Goal: Entertainment & Leisure: Browse casually

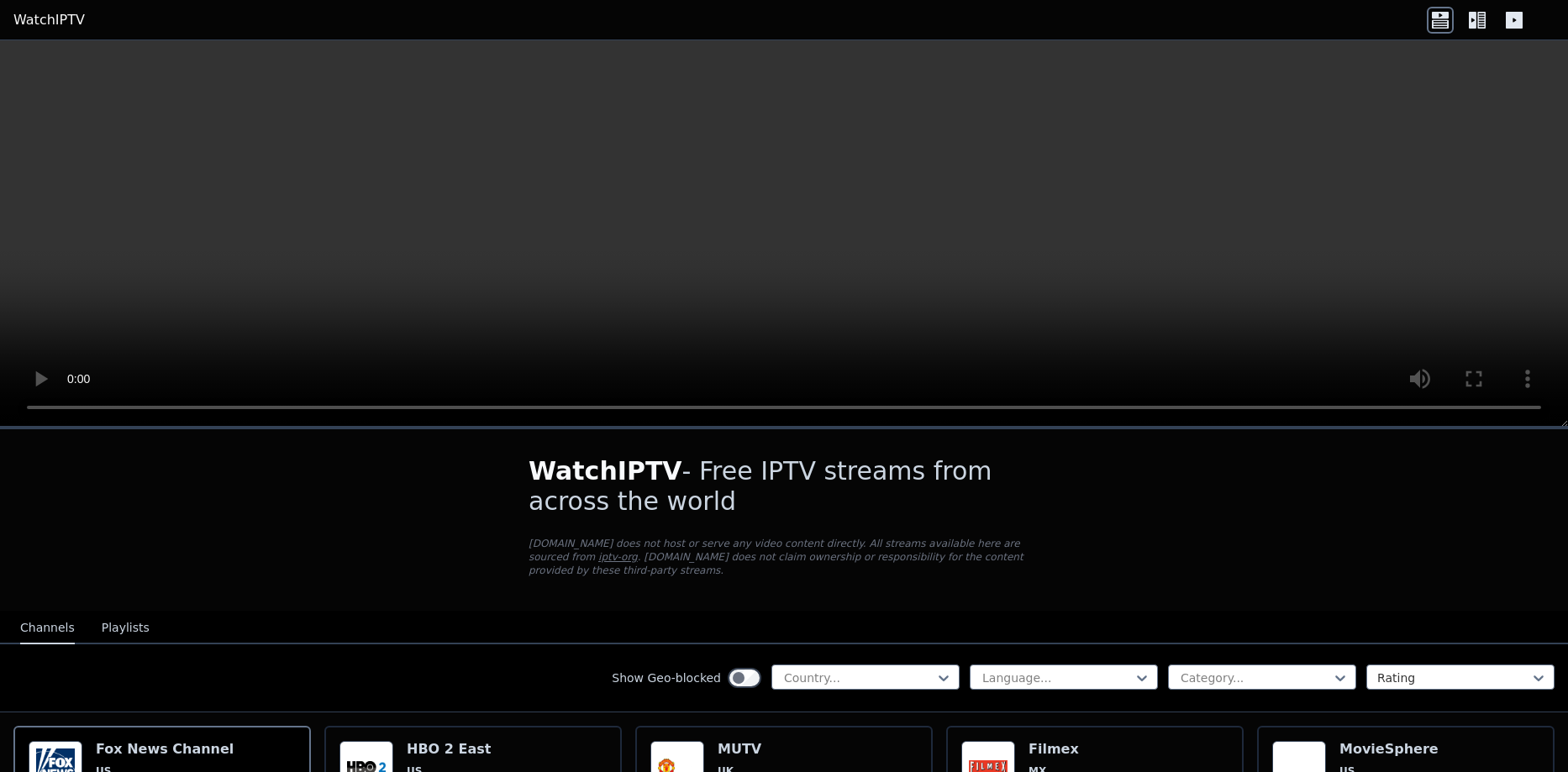
scroll to position [336, 0]
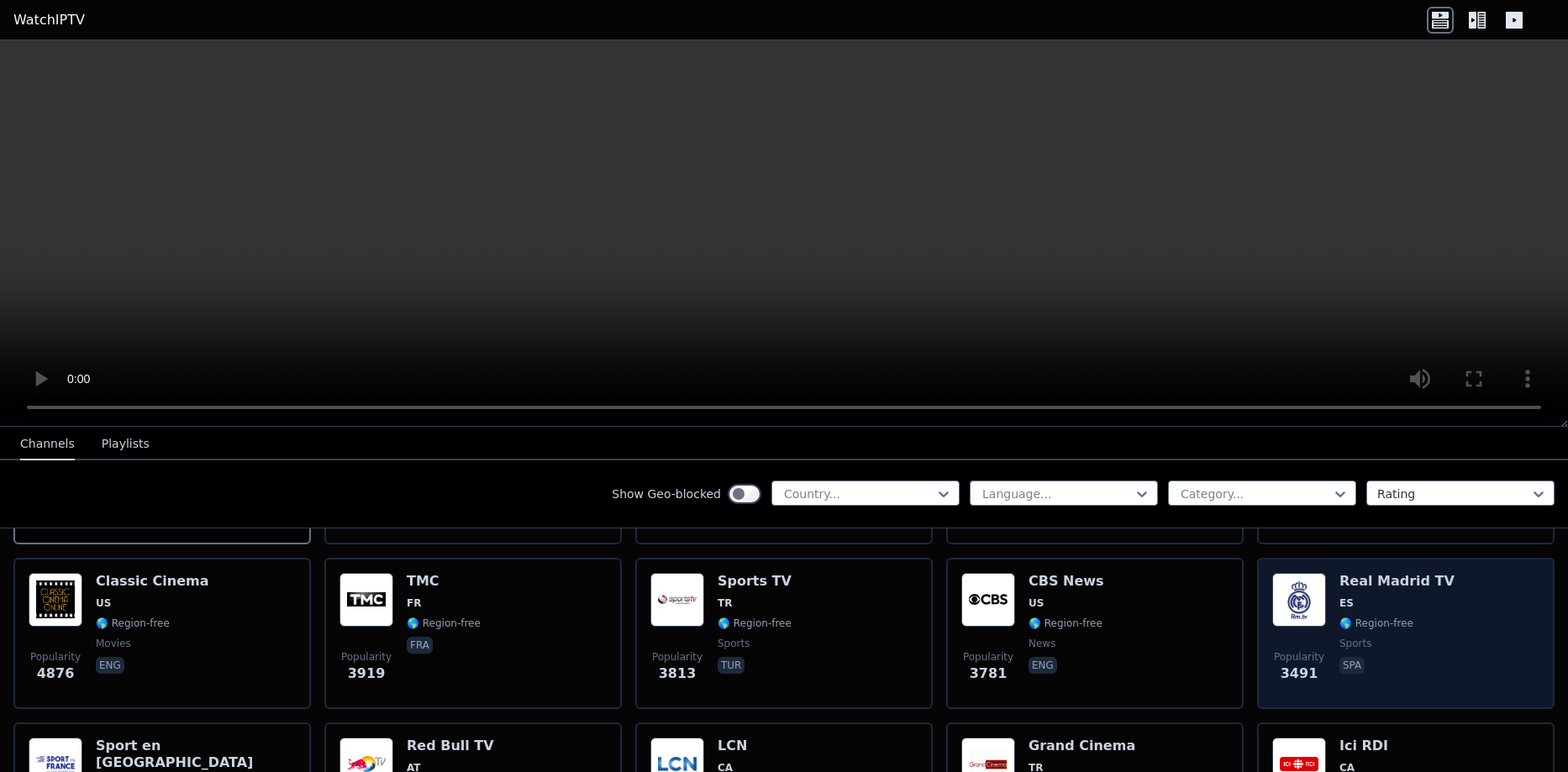
click at [1295, 580] on img at bounding box center [1299, 600] width 53 height 53
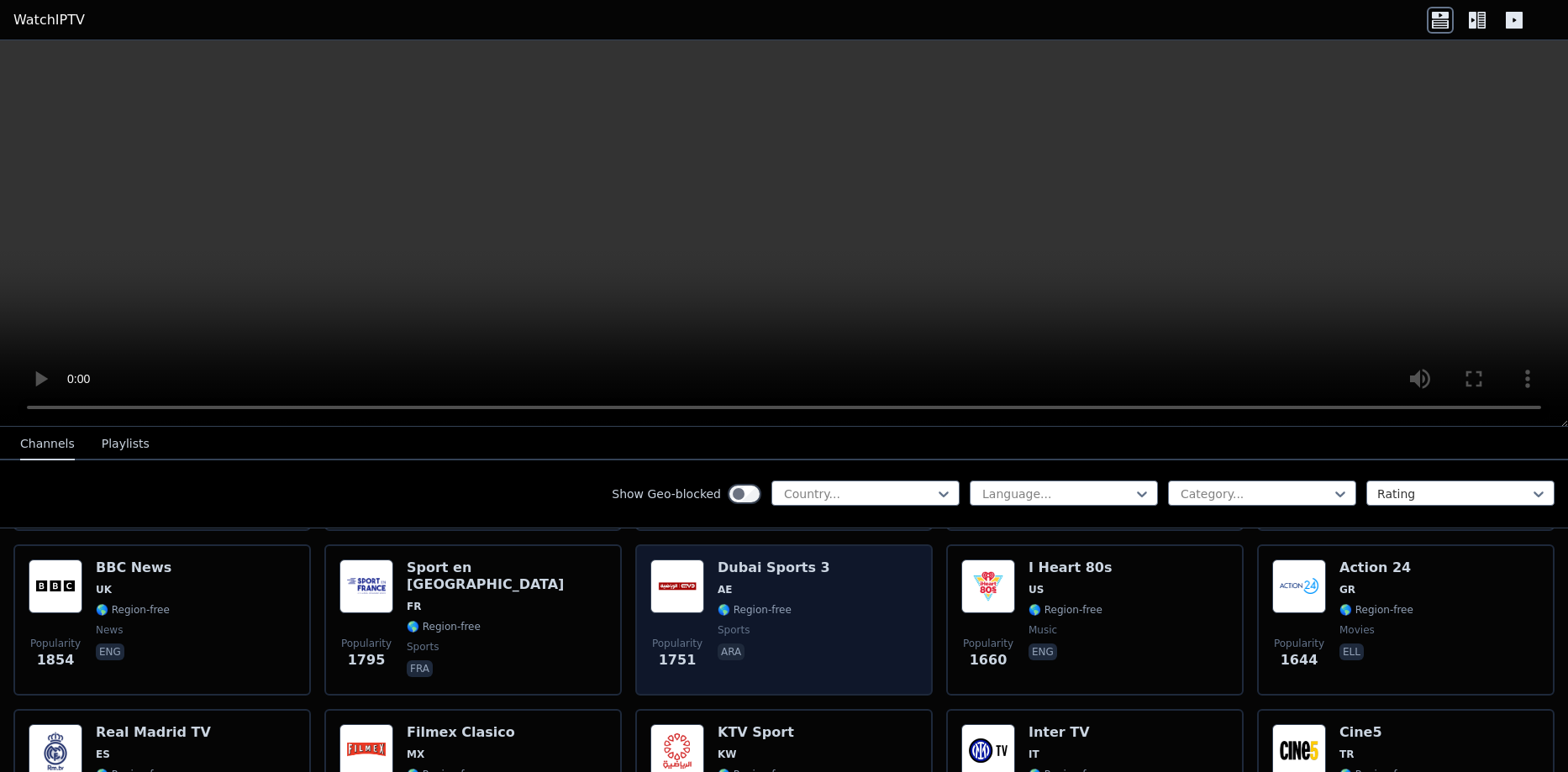
scroll to position [1344, 0]
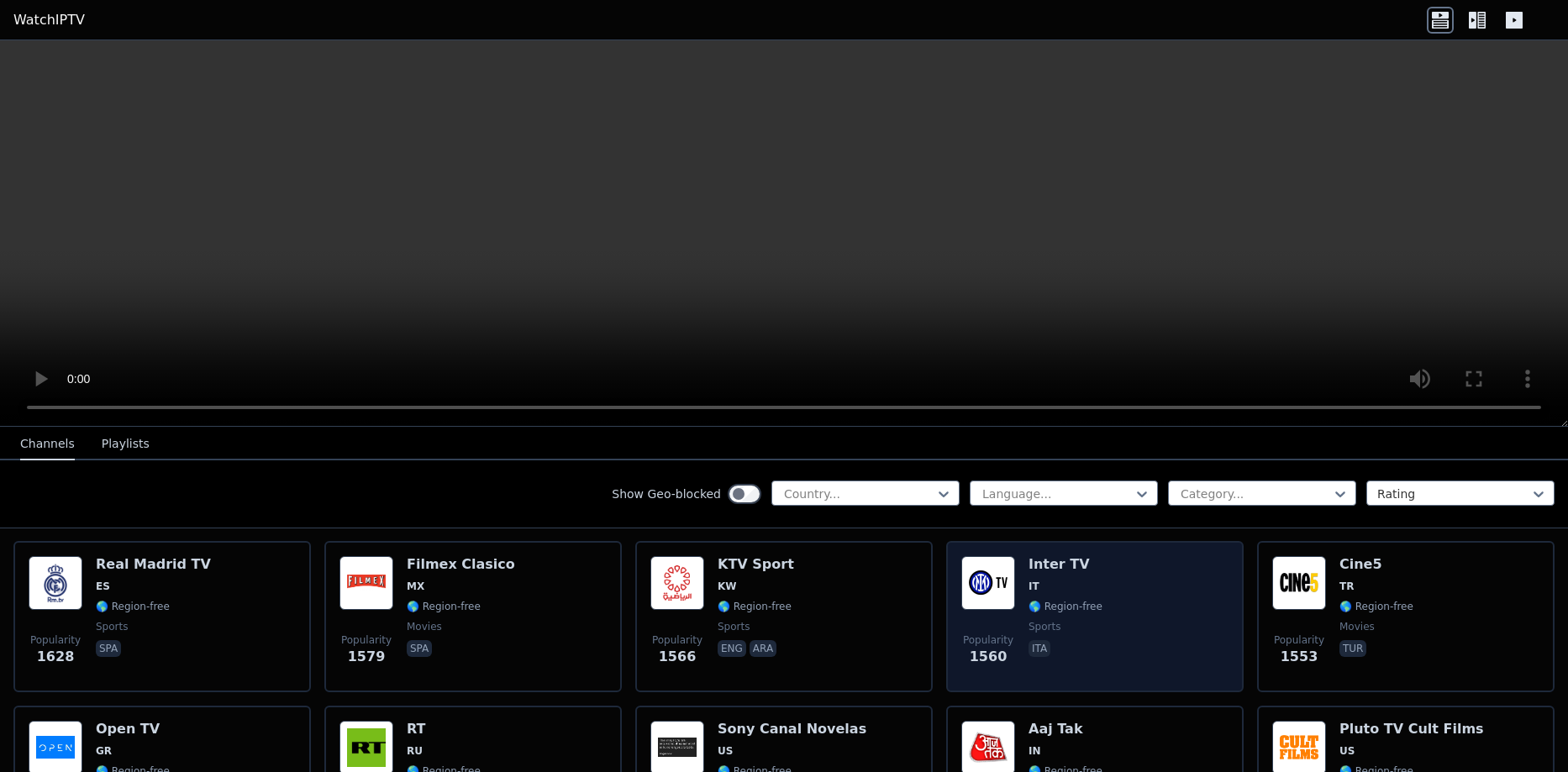
click at [1016, 582] on div "Popularity 1560 Inter TV IT 🌎 Region-free sports ita" at bounding box center [1095, 616] width 267 height 121
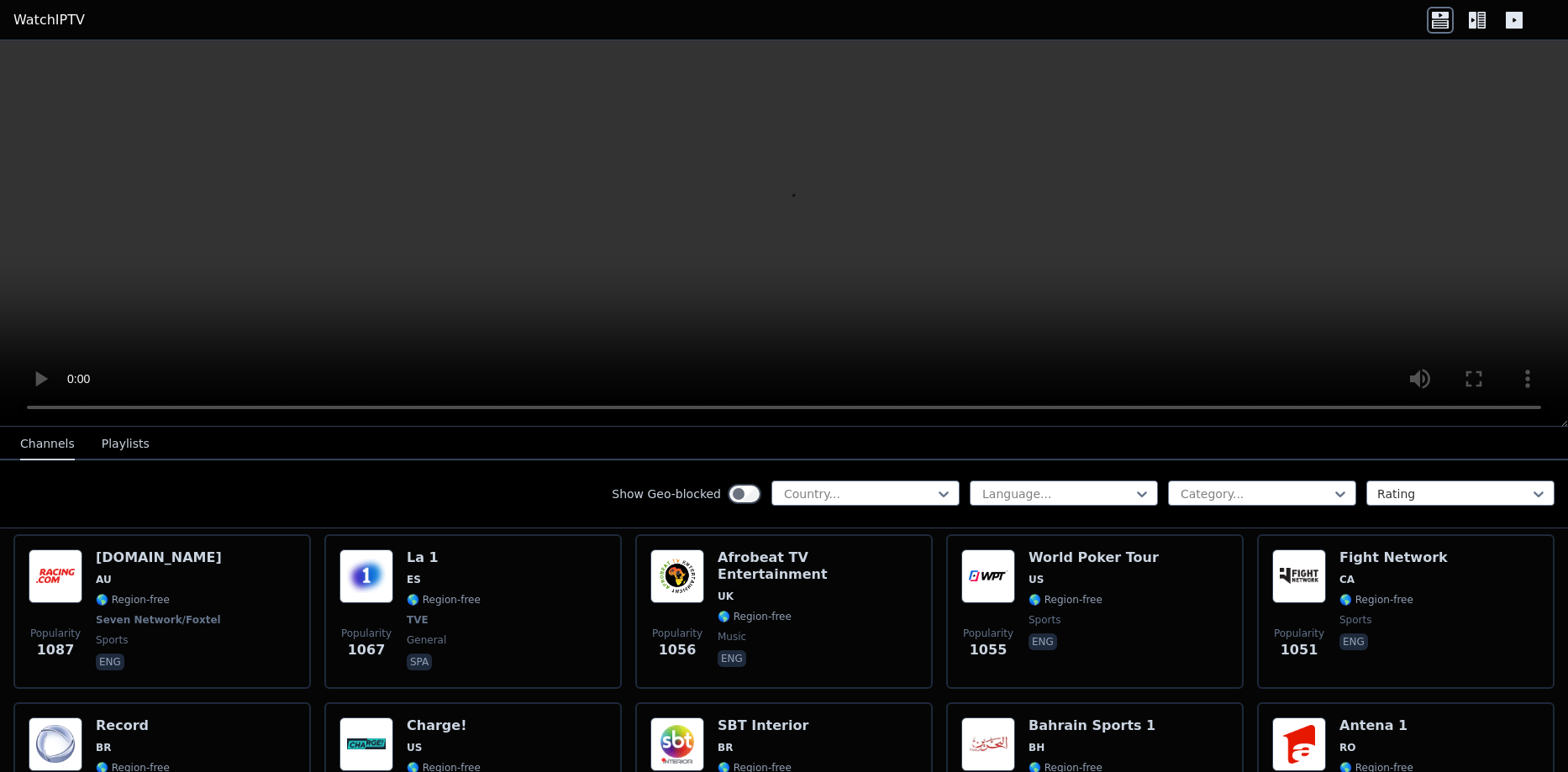
scroll to position [2436, 0]
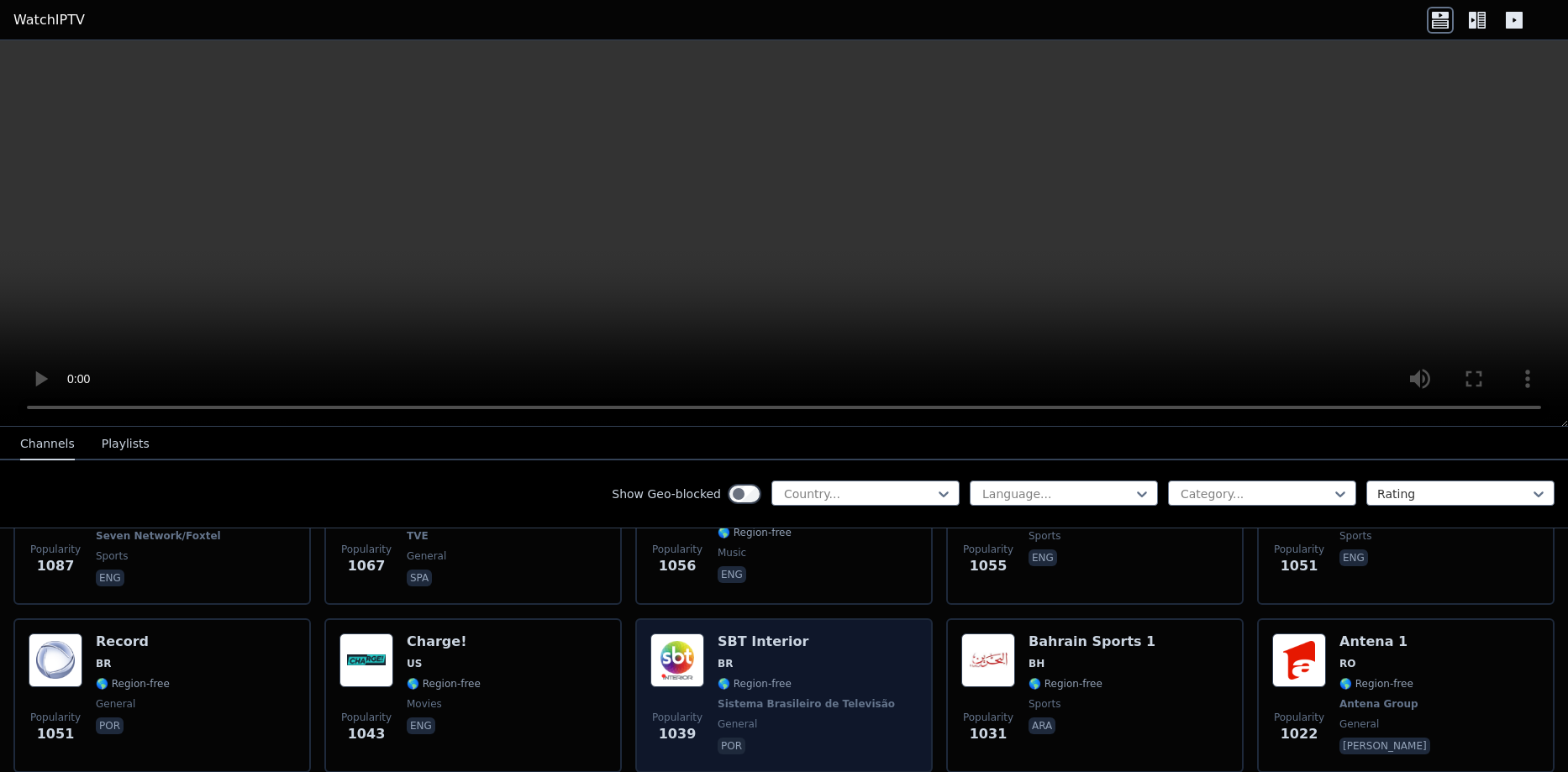
click at [786, 657] on span "BR" at bounding box center [809, 663] width 181 height 14
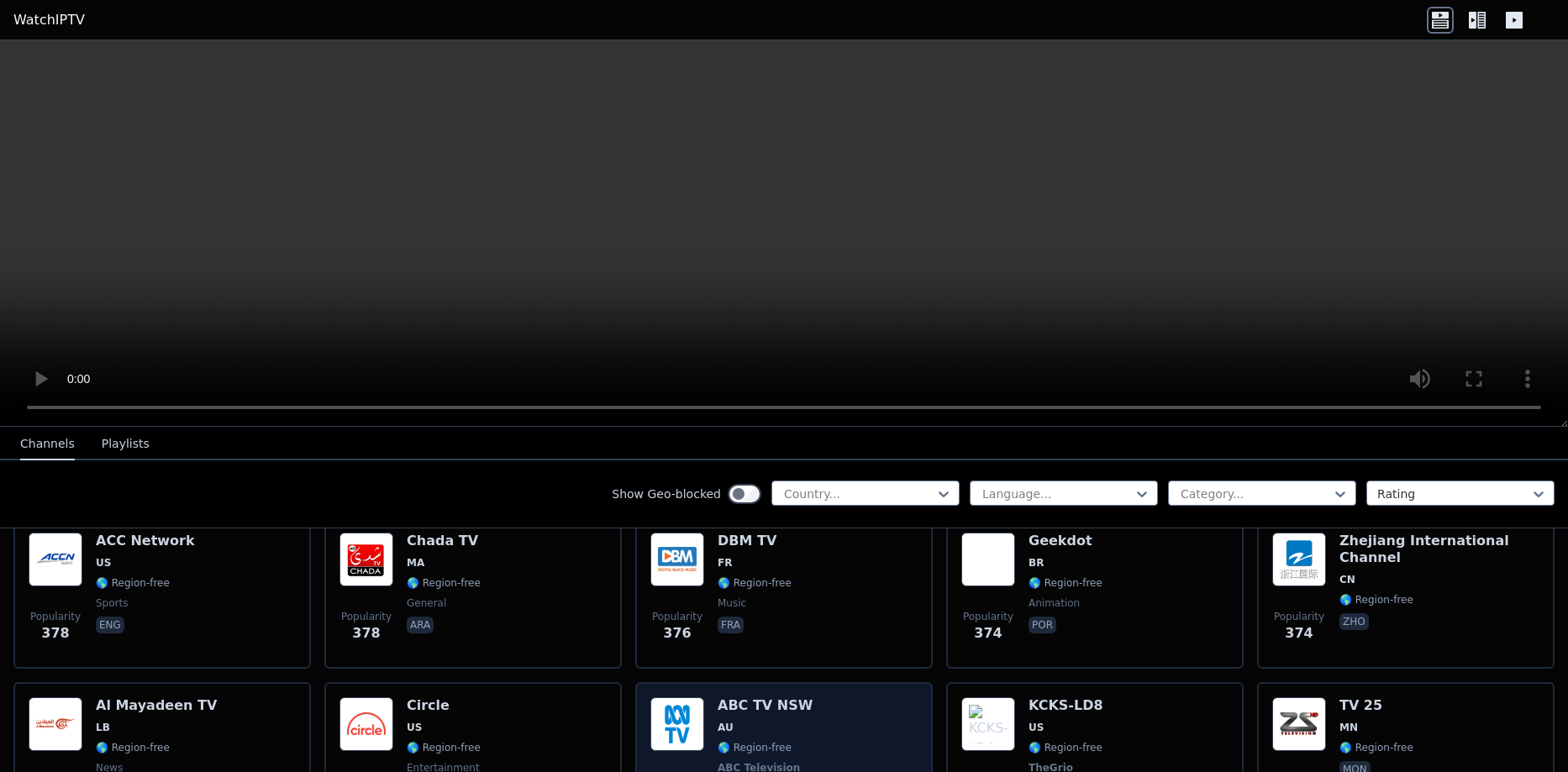
scroll to position [8356, 0]
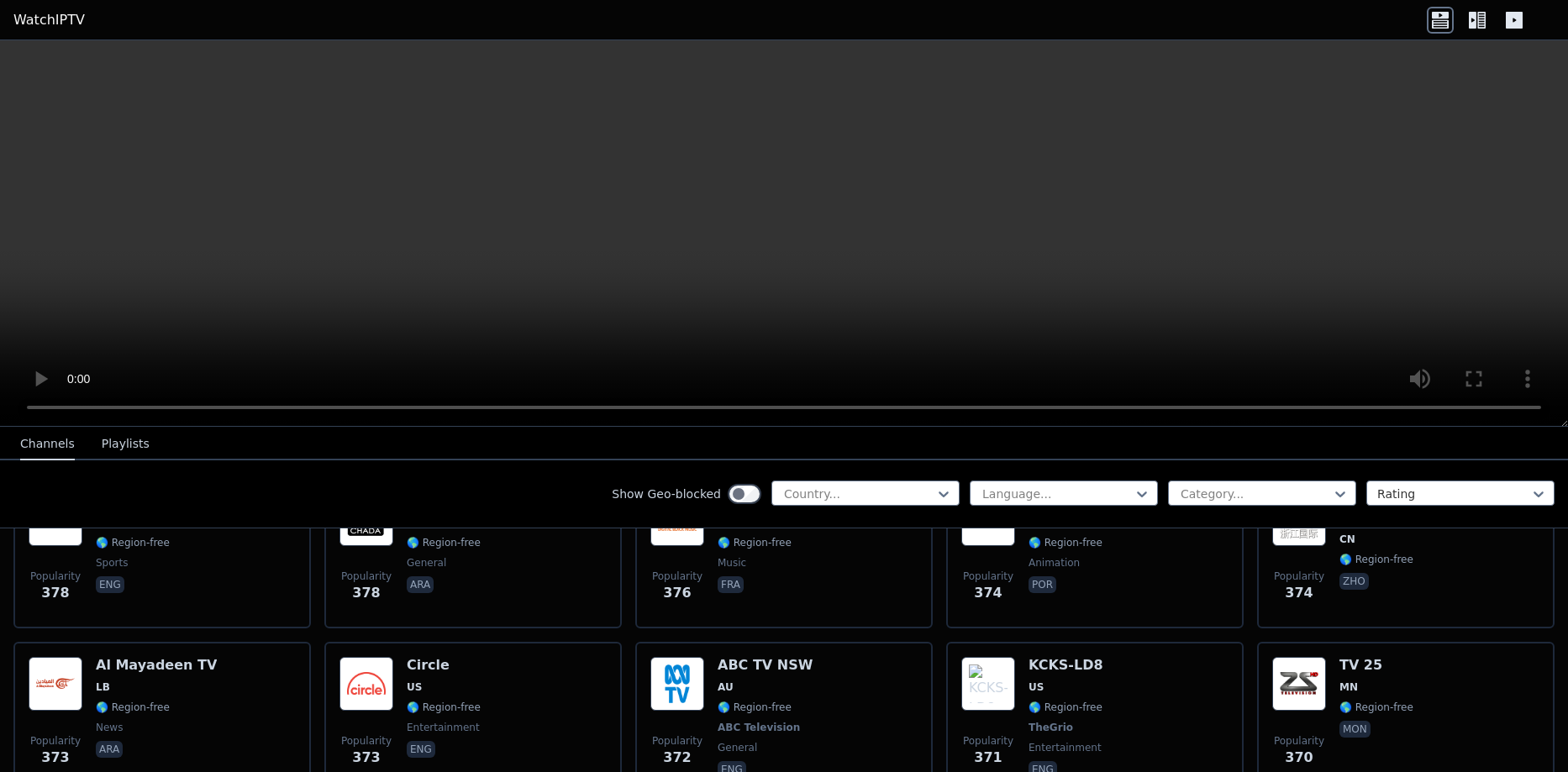
click at [1481, 16] on icon at bounding box center [1482, 20] width 9 height 16
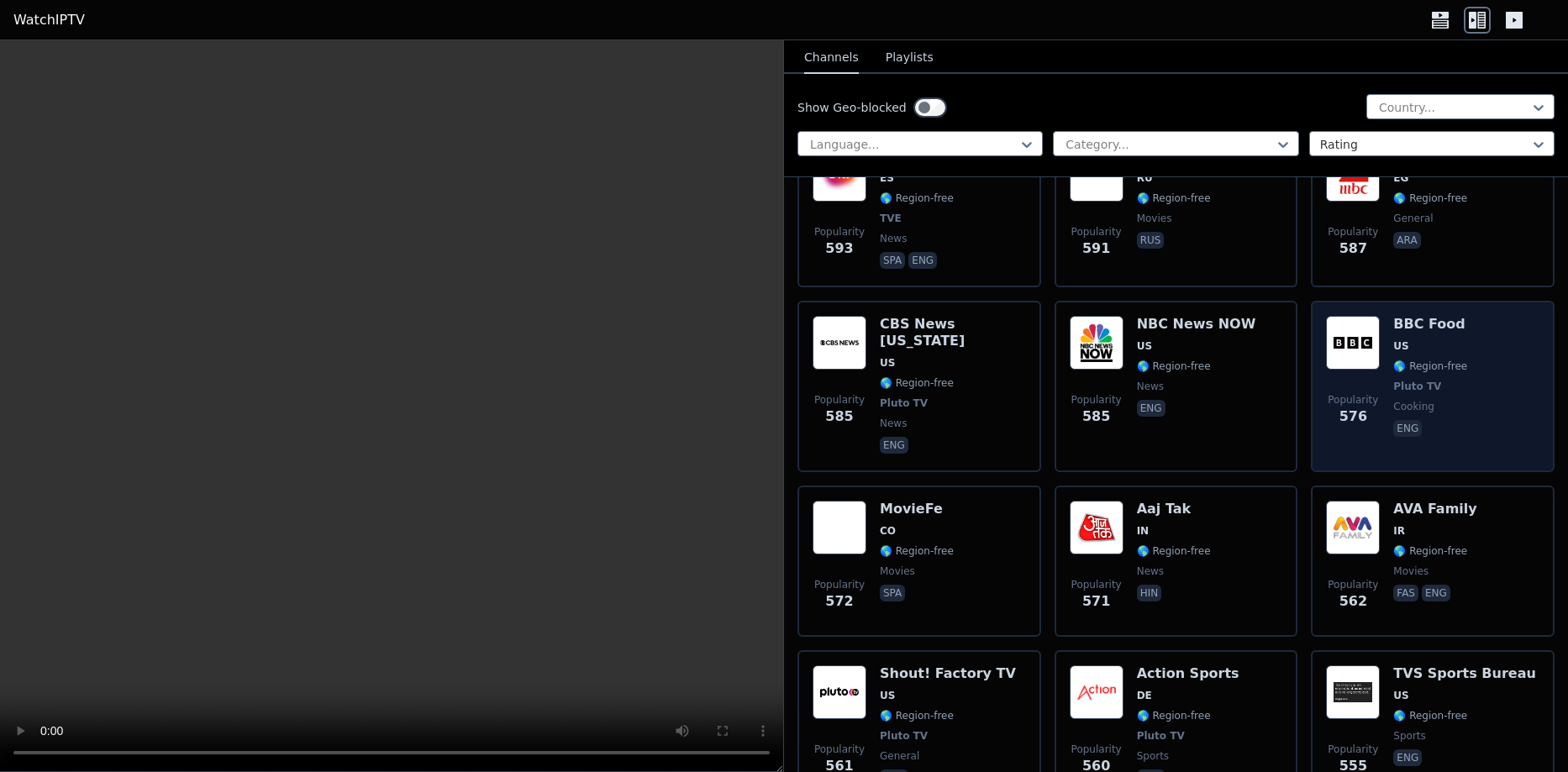
scroll to position [8860, 0]
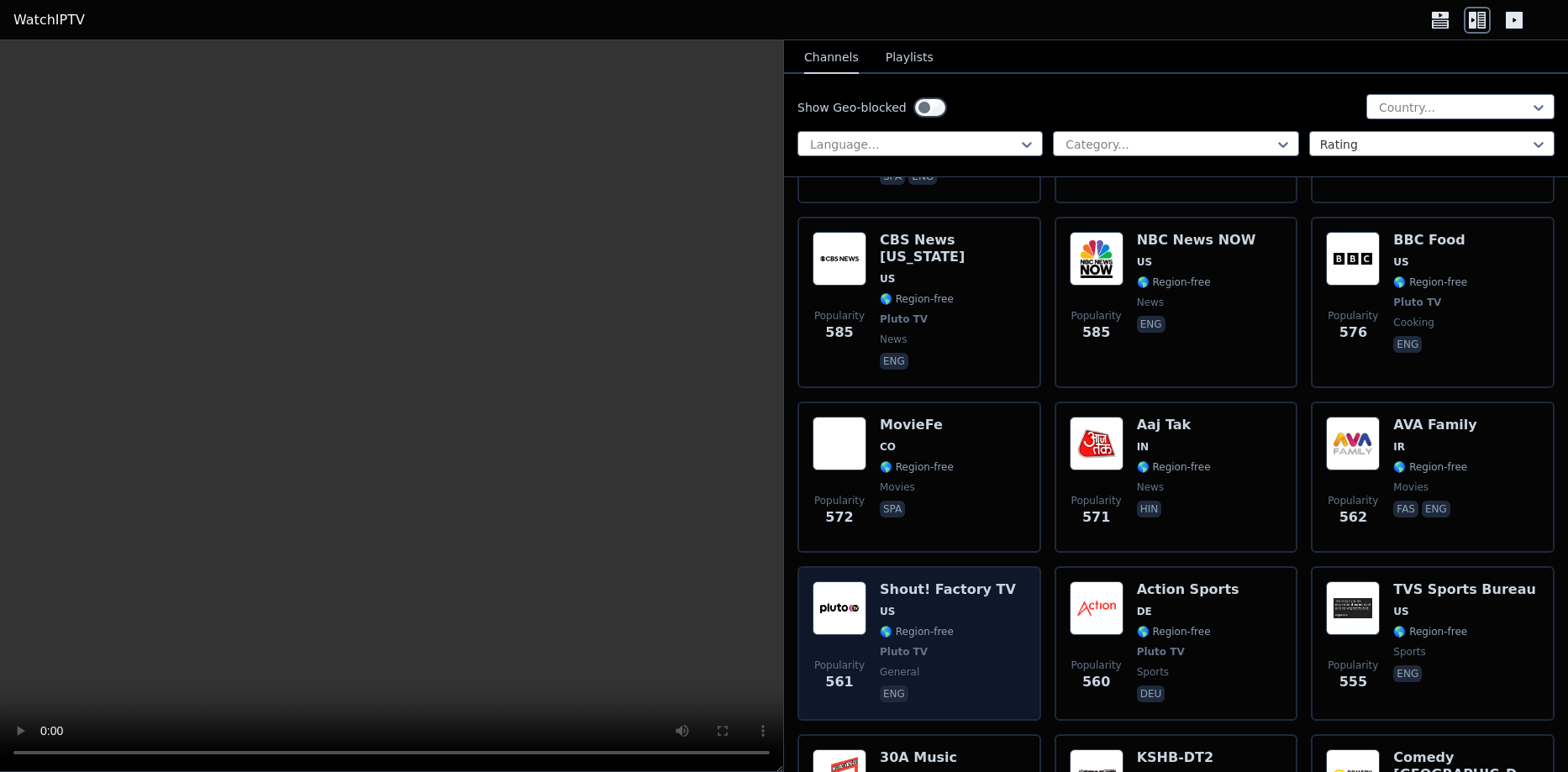
click at [938, 625] on span "🌎 Region-free" at bounding box center [917, 632] width 74 height 14
click at [913, 645] on span "Pluto TV" at bounding box center [904, 652] width 48 height 14
click at [918, 582] on div "Shout! Factory TV US 🌎 Region-free Pluto TV general eng" at bounding box center [948, 644] width 136 height 124
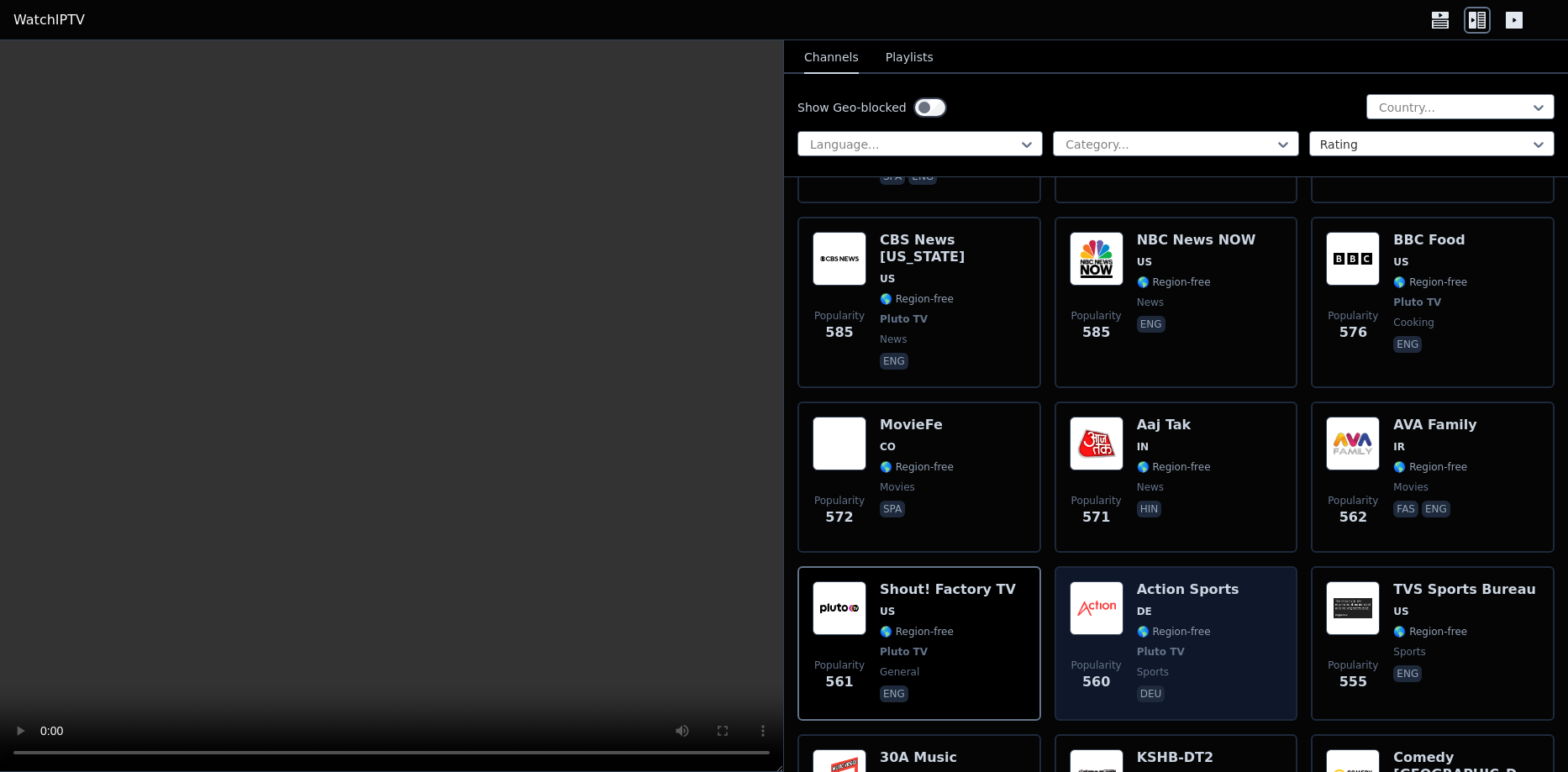
click at [1203, 665] on span "sports" at bounding box center [1188, 672] width 103 height 14
click at [1203, 586] on div "Action Sports DE 🌎 Region-free Pluto TV sports deu" at bounding box center [1188, 644] width 103 height 124
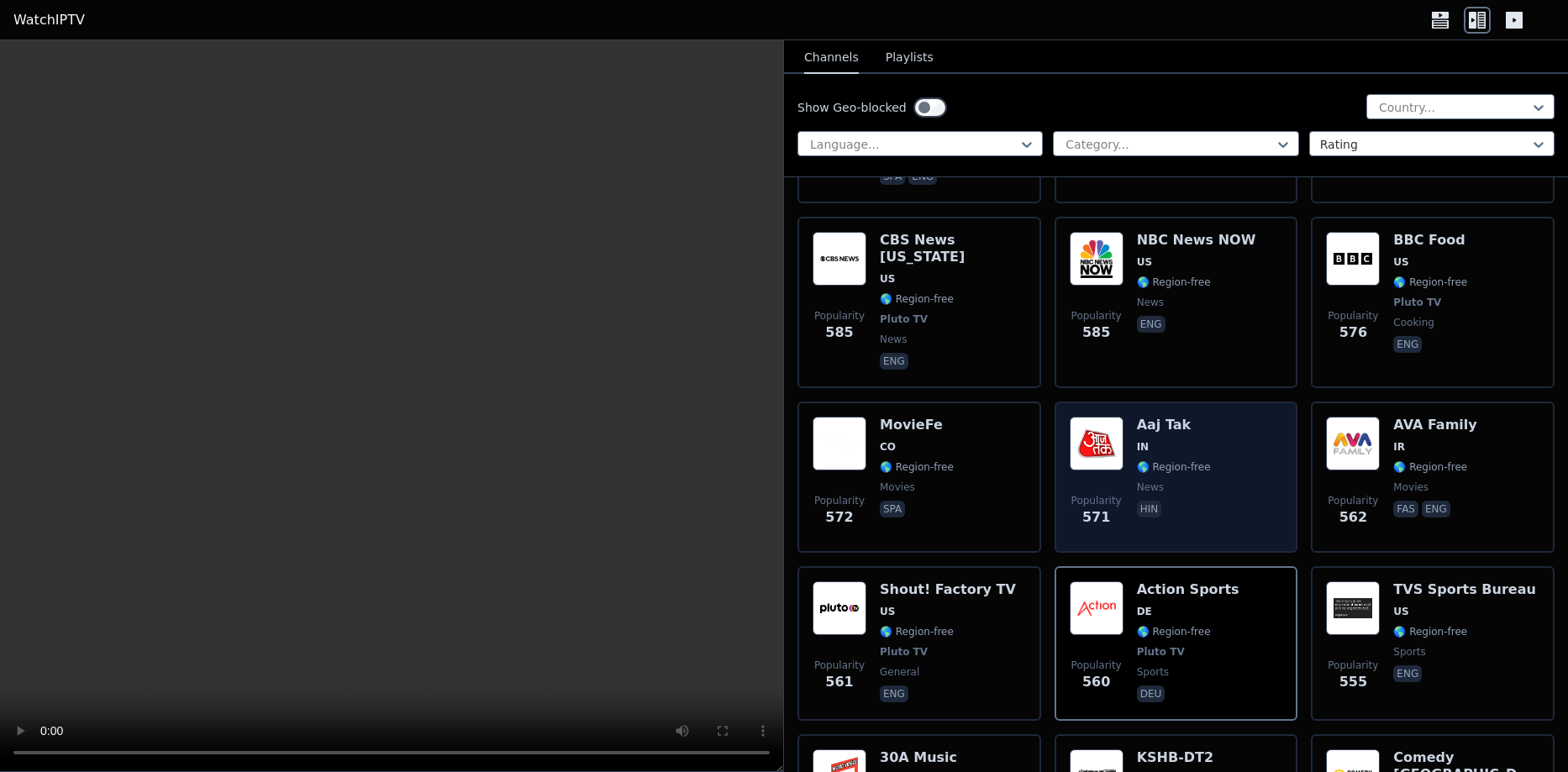
click at [1169, 417] on div "Aaj Tak IN 🌎 Region-free news hin" at bounding box center [1174, 477] width 74 height 121
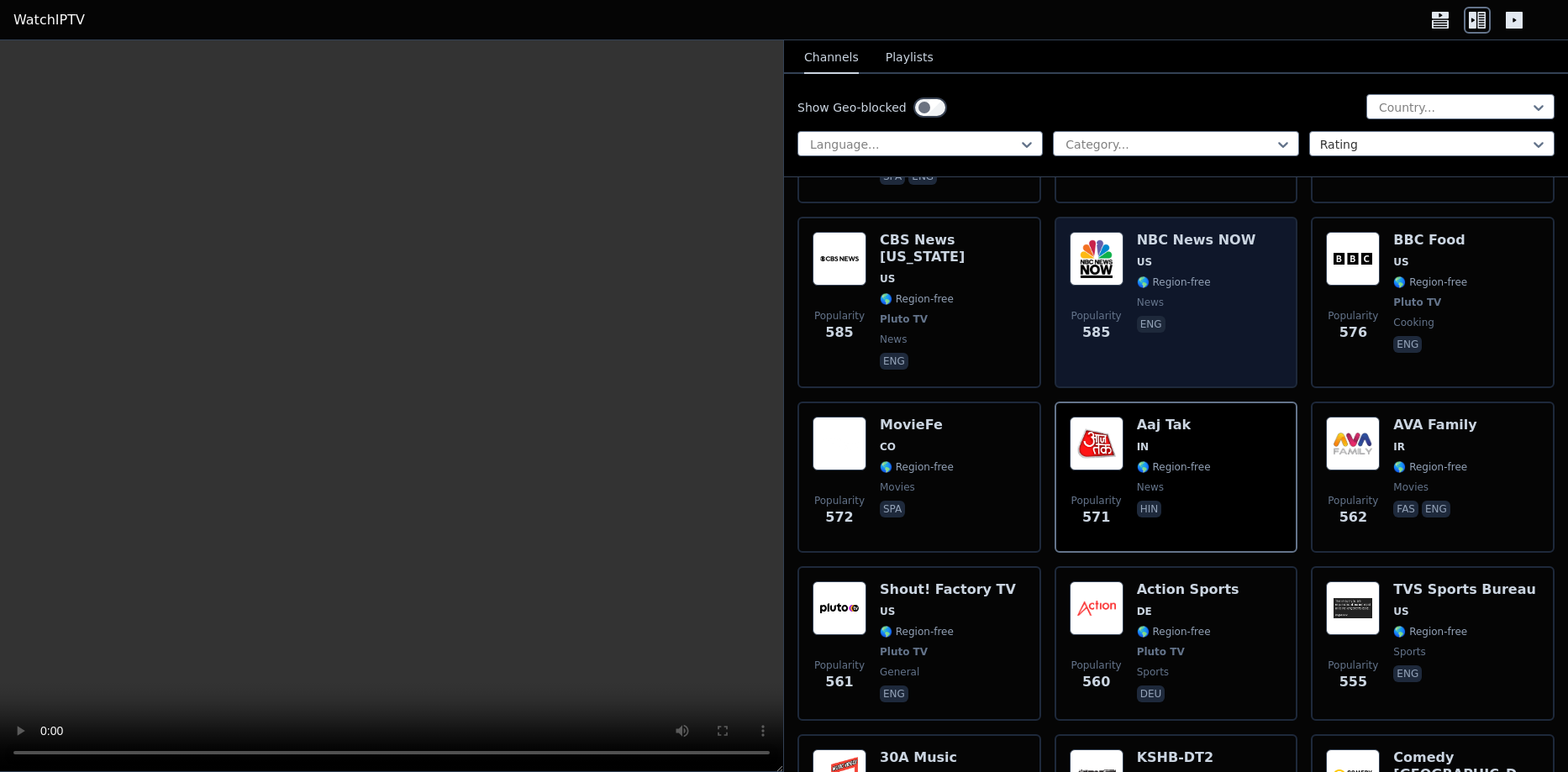
click at [1170, 316] on span "eng" at bounding box center [1196, 326] width 119 height 20
click at [1171, 316] on span "eng" at bounding box center [1196, 326] width 119 height 20
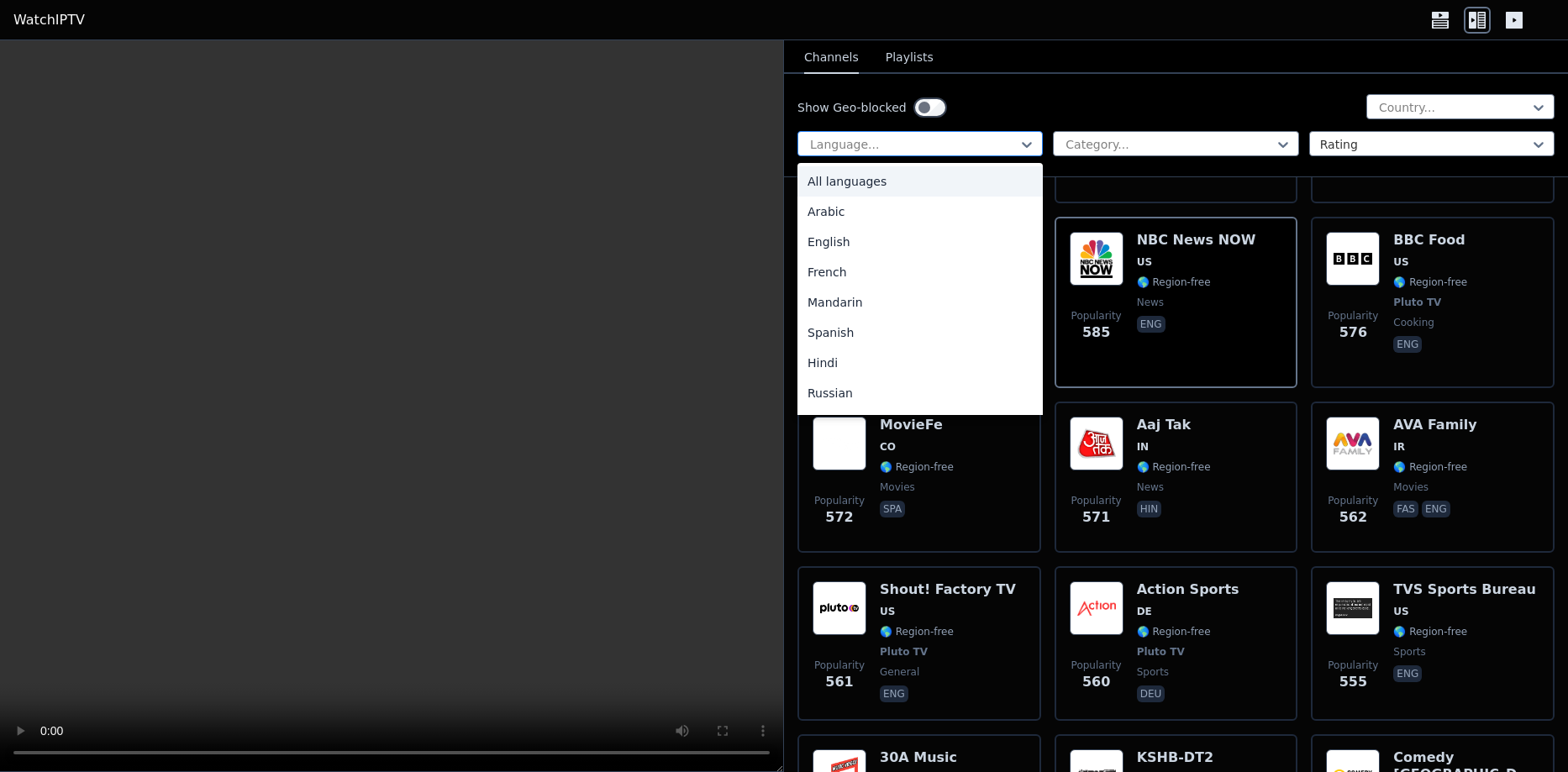
click at [1015, 140] on div at bounding box center [914, 144] width 210 height 16
click at [844, 251] on div "English" at bounding box center [920, 241] width 246 height 30
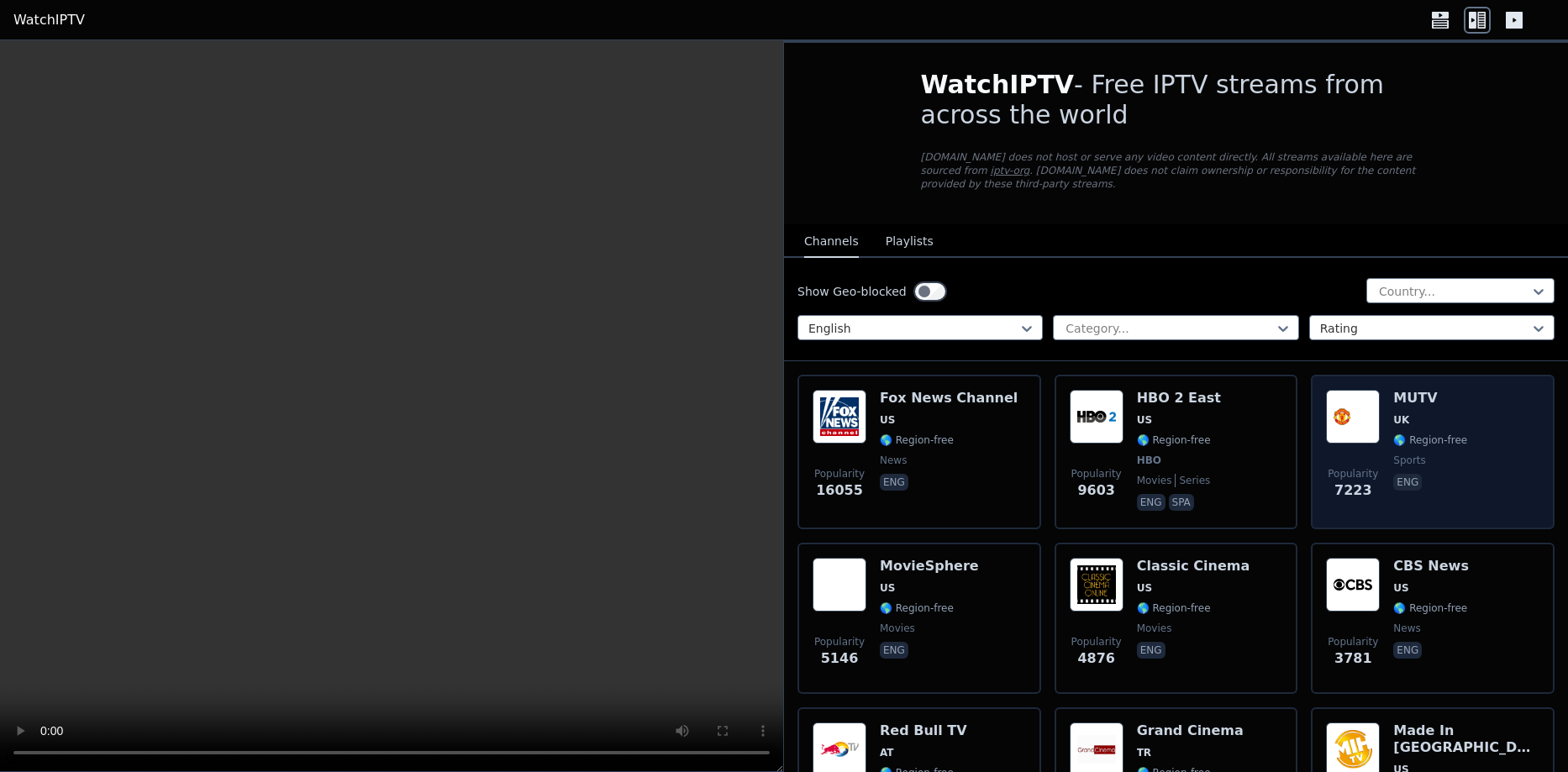
click at [1402, 419] on div "Popularity 7223 MUTV [GEOGRAPHIC_DATA] 🌎 Region-free sports eng" at bounding box center [1433, 451] width 244 height 154
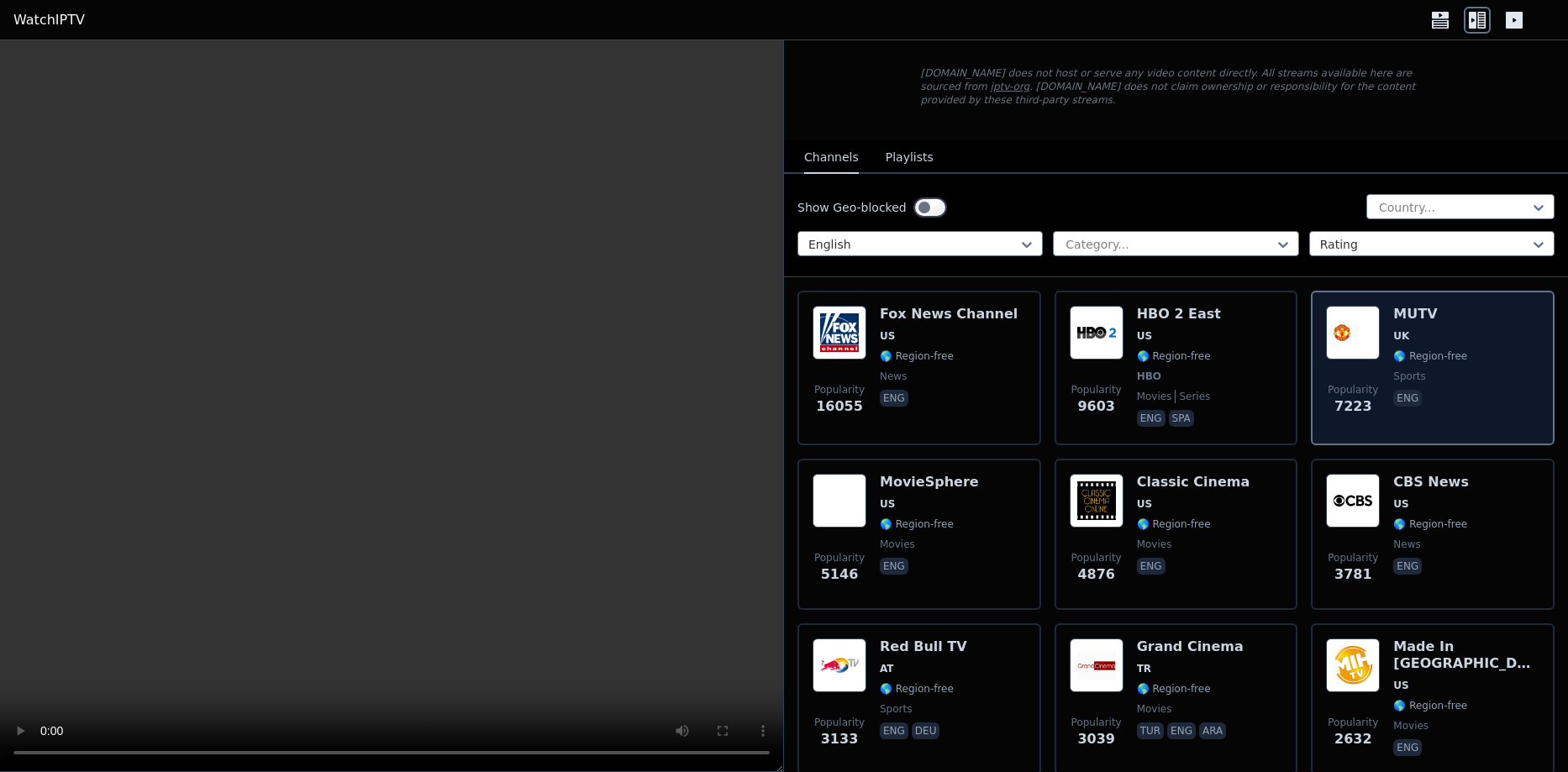
click at [1407, 329] on span "UK" at bounding box center [1430, 336] width 74 height 14
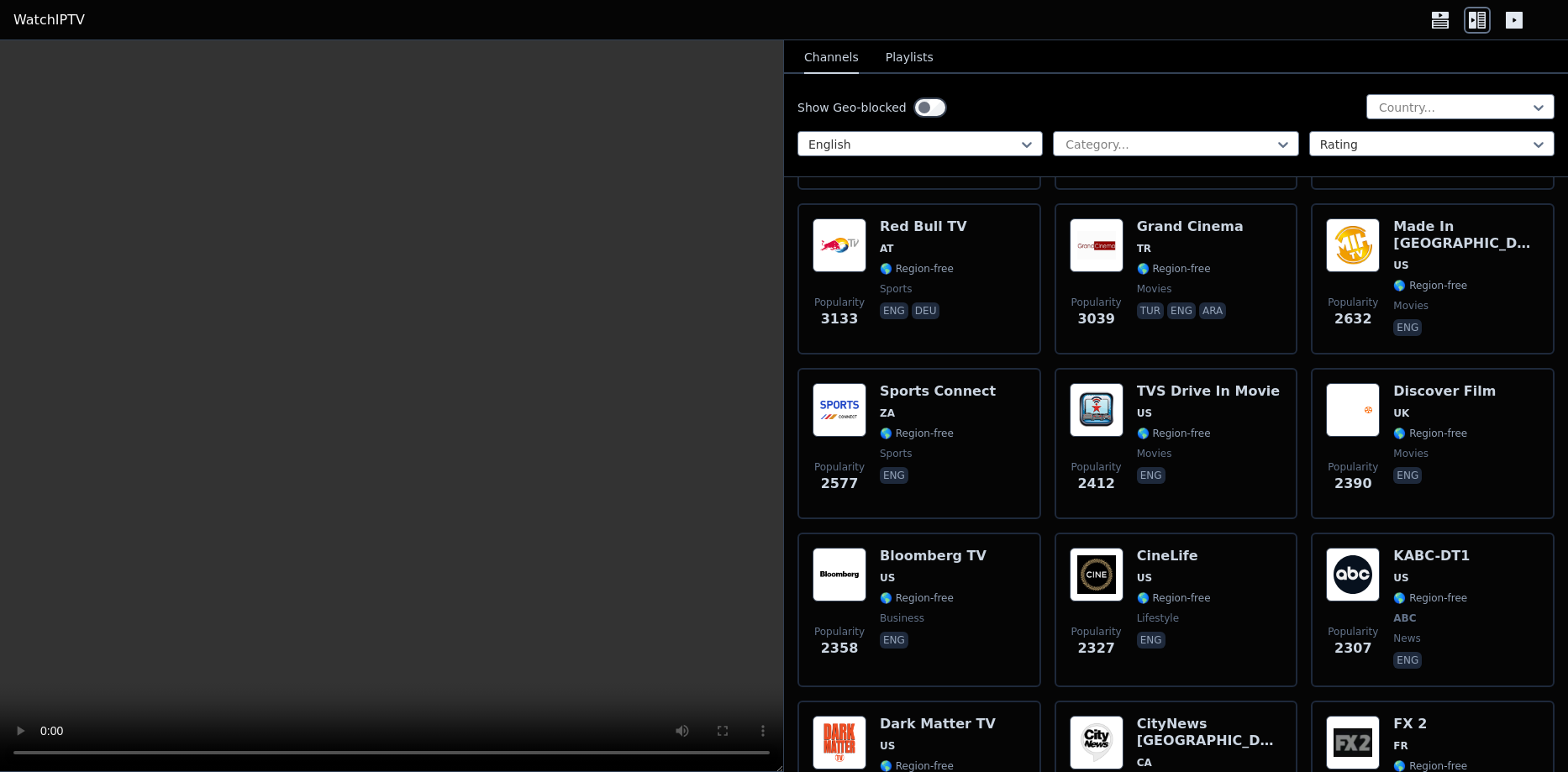
scroll to position [672, 0]
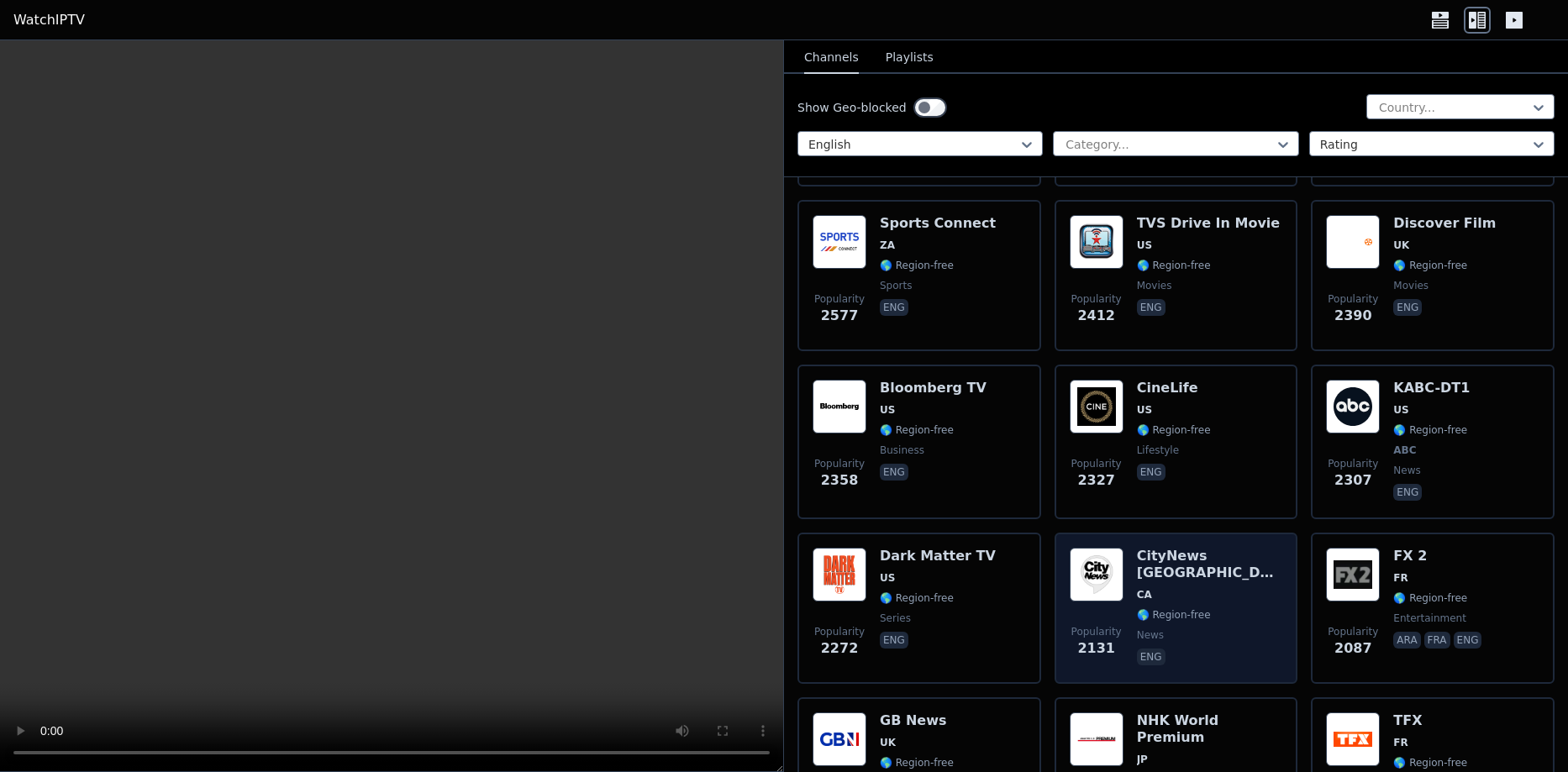
click at [1150, 576] on div "CityNews [GEOGRAPHIC_DATA] [GEOGRAPHIC_DATA] 🌎 Region-free news eng" at bounding box center [1210, 608] width 147 height 121
click at [1150, 575] on div "CityNews [GEOGRAPHIC_DATA] [GEOGRAPHIC_DATA] 🌎 Region-free news eng" at bounding box center [1210, 608] width 147 height 121
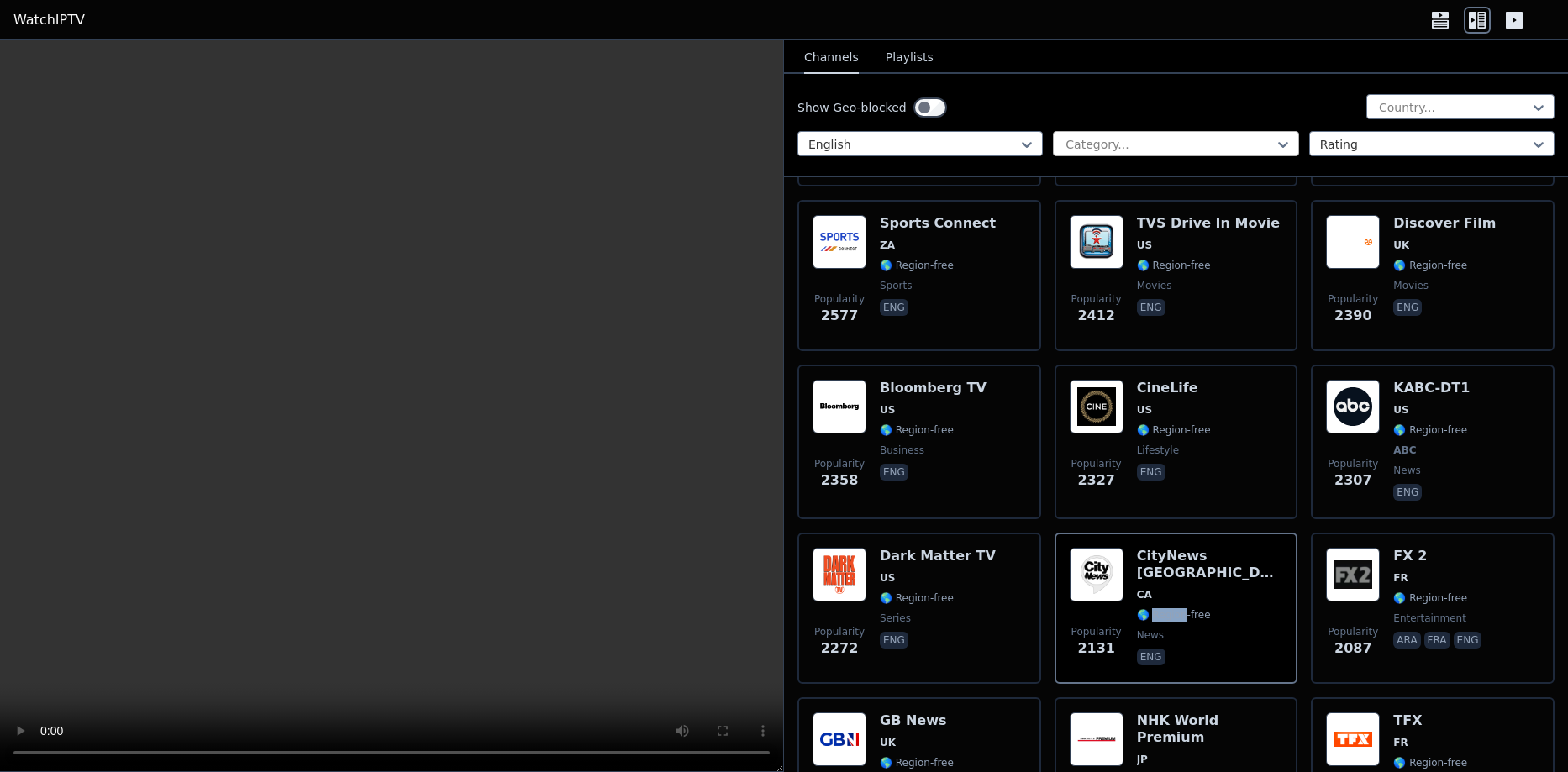
scroll to position [420, 0]
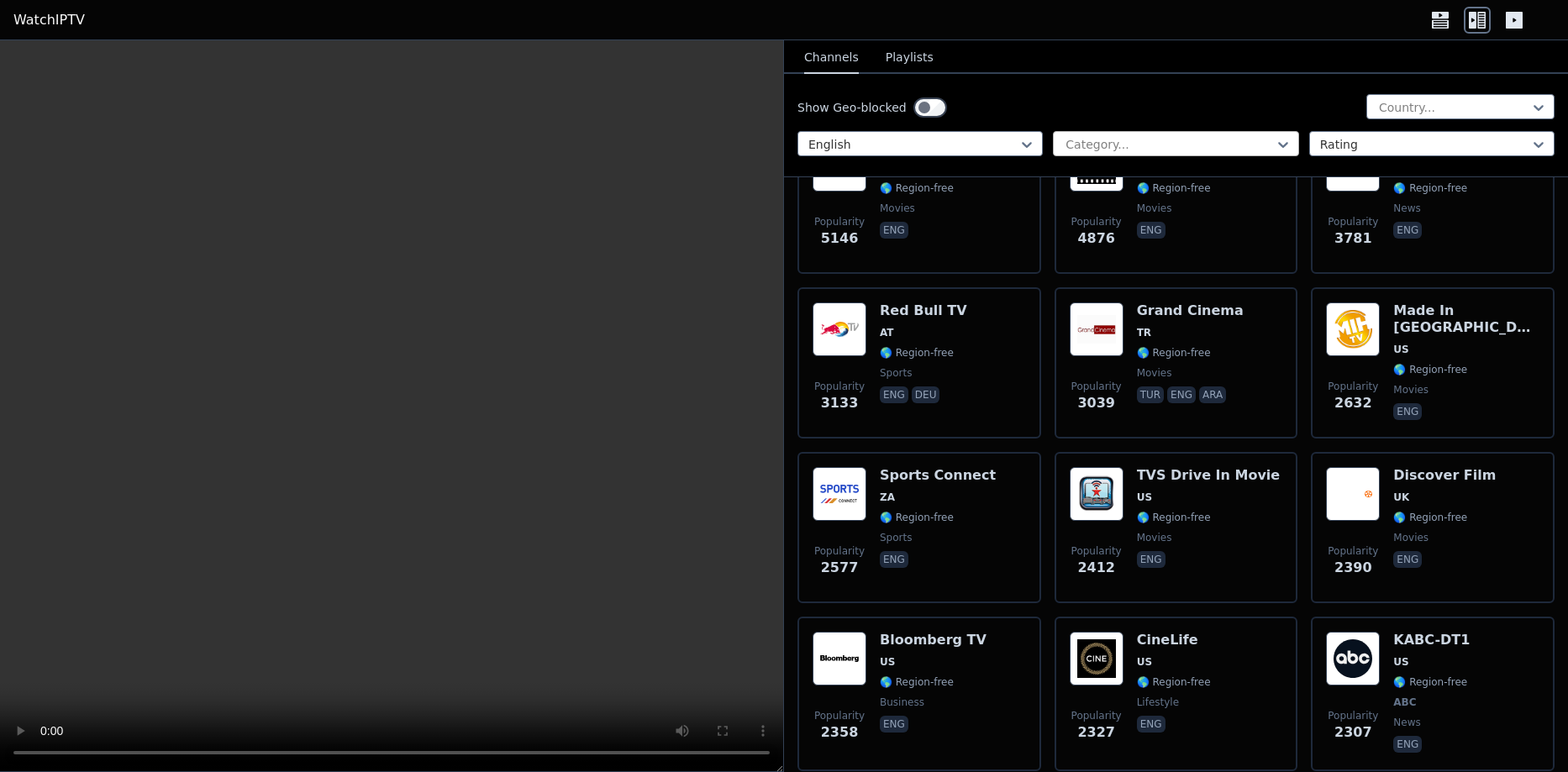
click at [1262, 146] on div at bounding box center [1169, 144] width 210 height 16
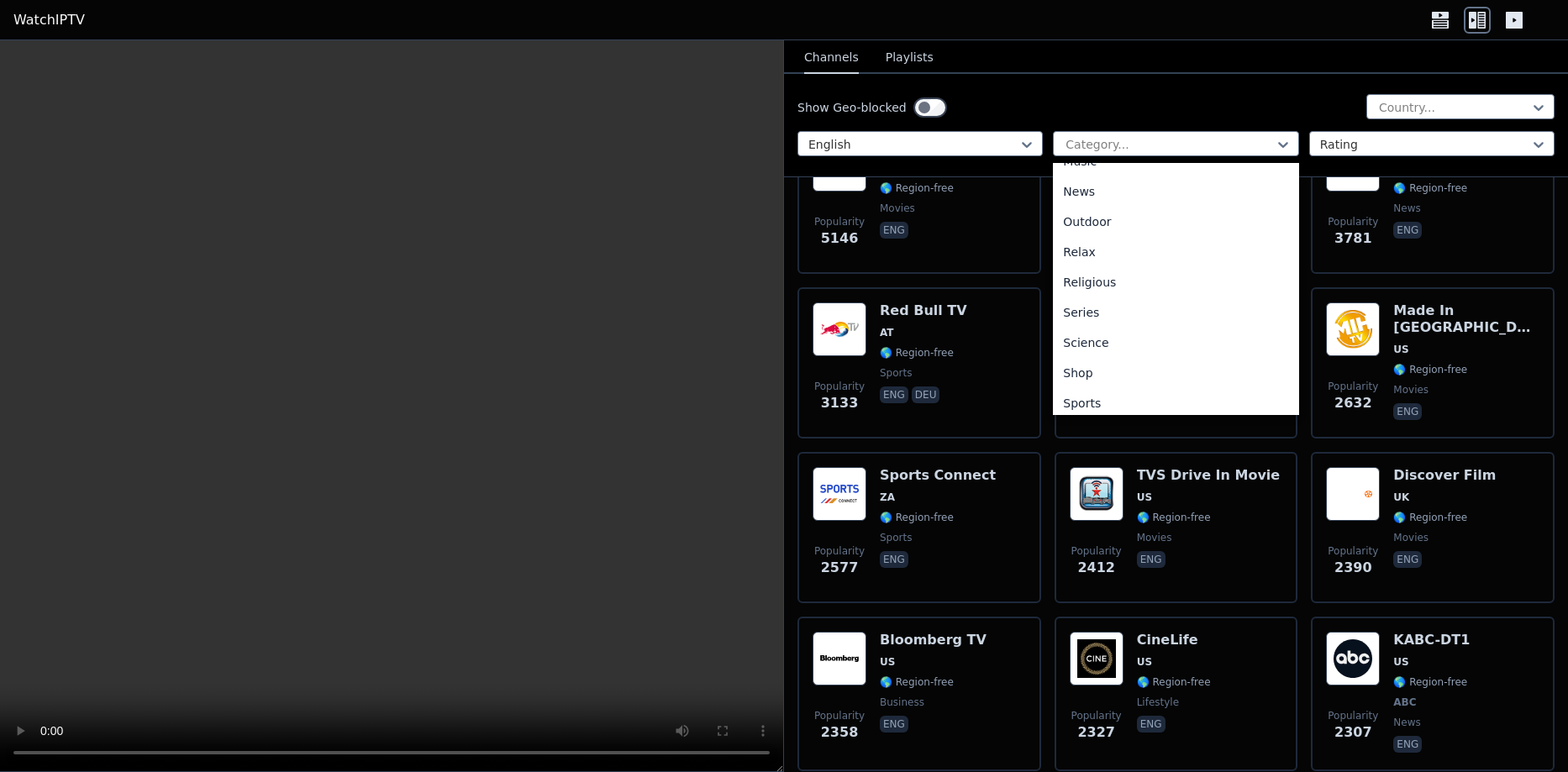
scroll to position [571, 0]
click at [1103, 247] on div "Series" at bounding box center [1175, 245] width 246 height 30
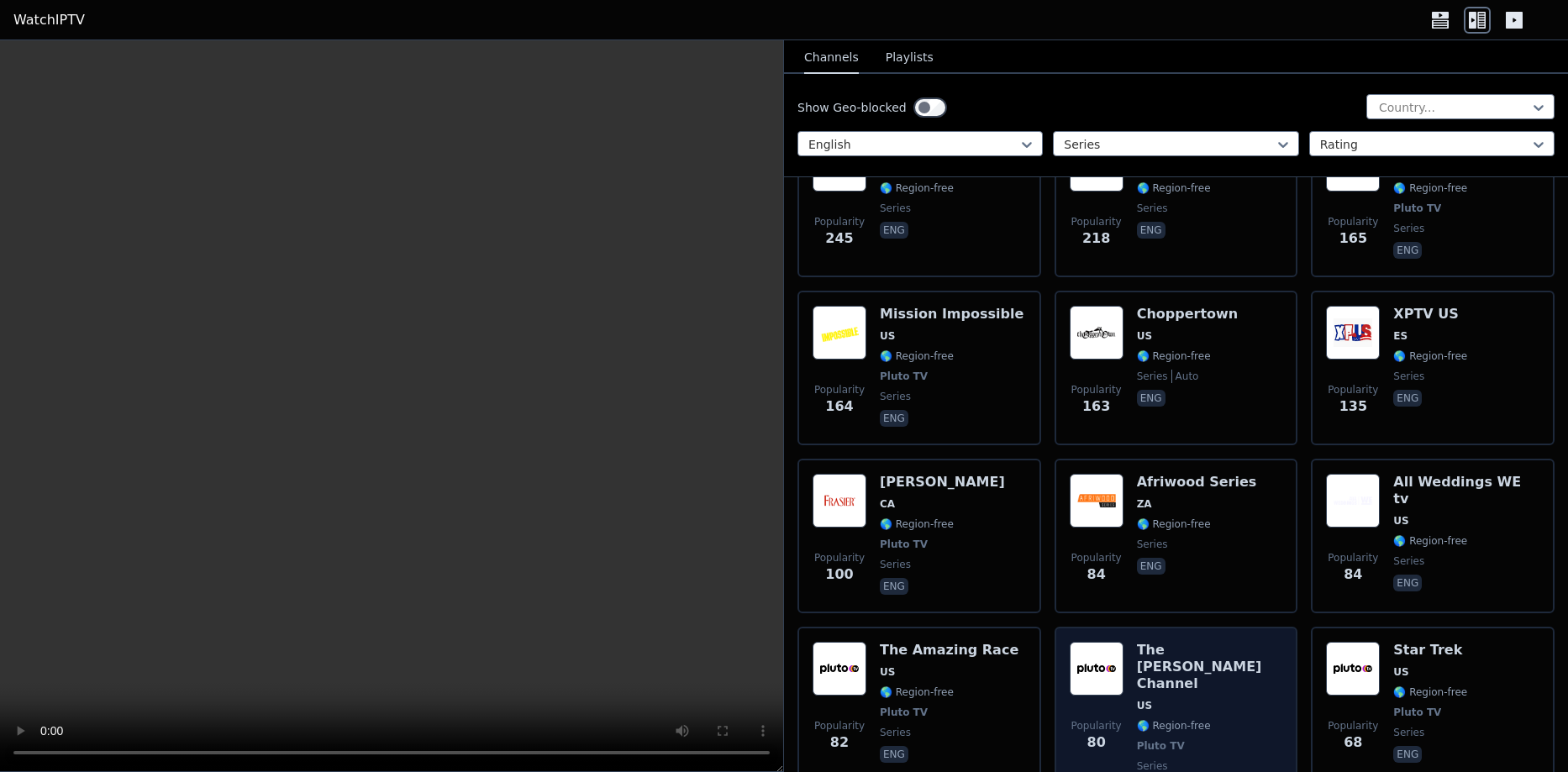
scroll to position [588, 0]
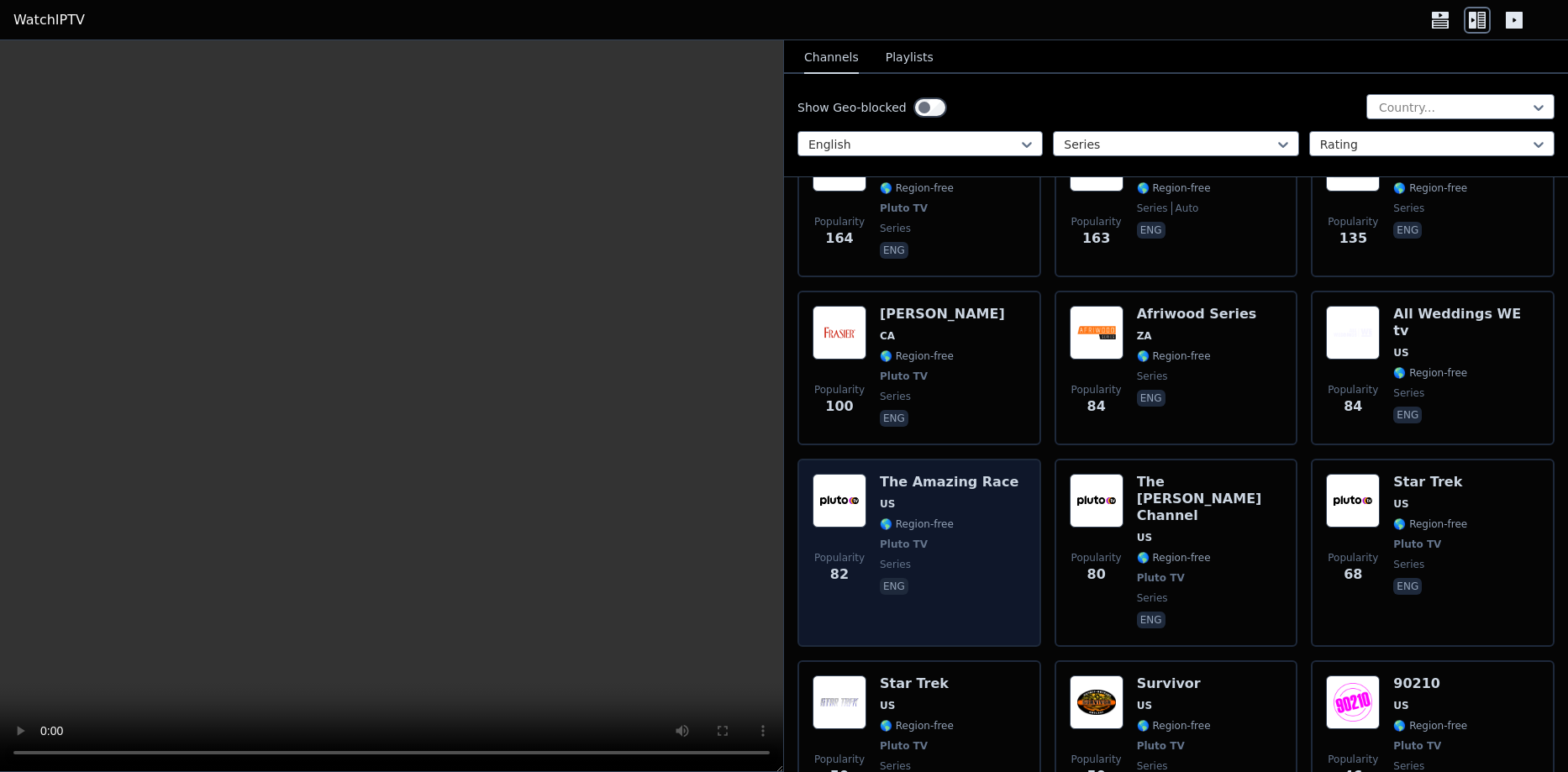
click at [877, 512] on div "Popularity 82 The Amazing Race US 🌎 Region-free Pluto TV series eng" at bounding box center [920, 552] width 214 height 158
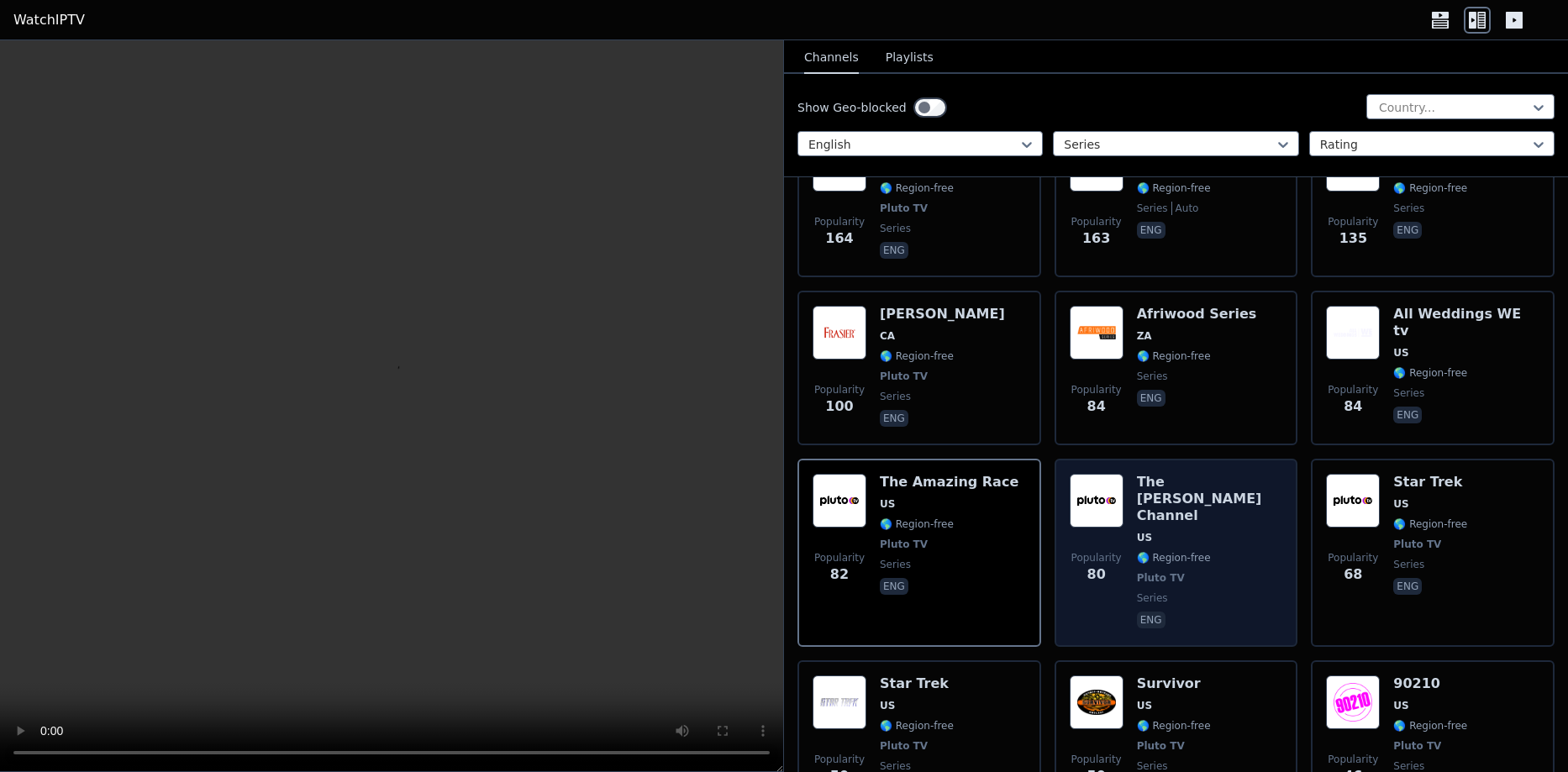
click at [1116, 519] on div "Popularity 80" at bounding box center [1096, 552] width 53 height 158
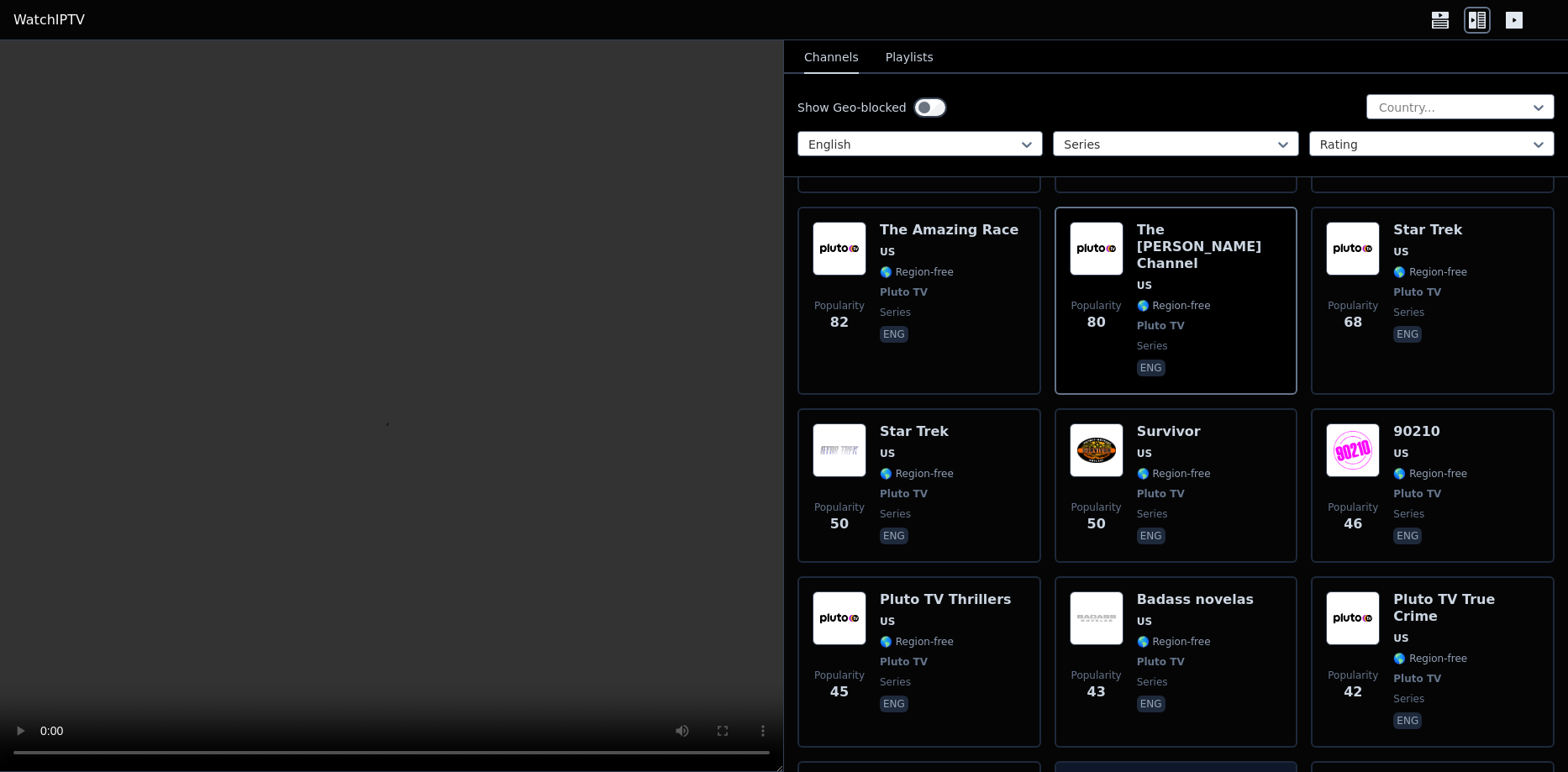
scroll to position [1008, 0]
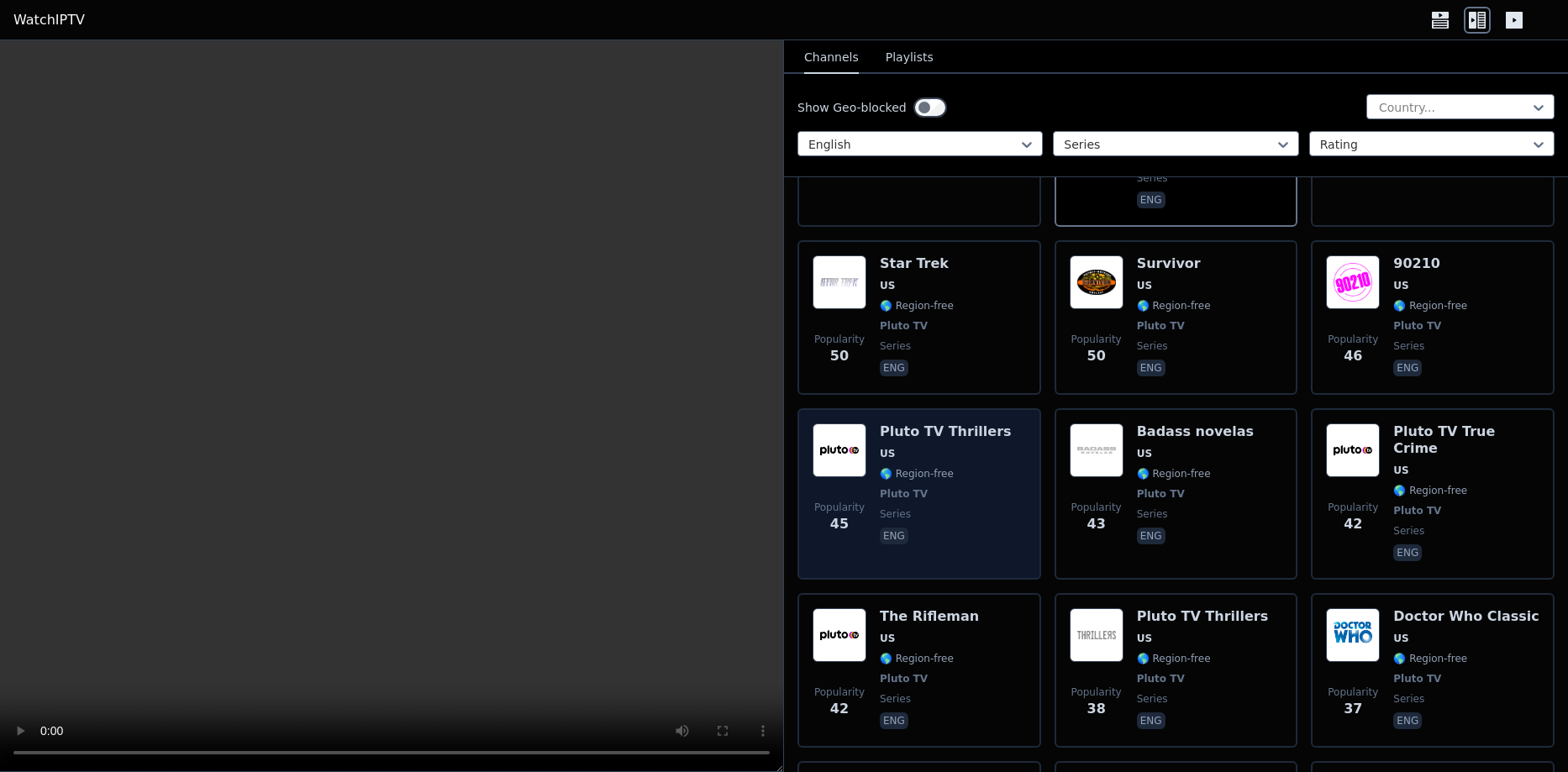
click at [928, 467] on span "🌎 Region-free" at bounding box center [917, 474] width 74 height 14
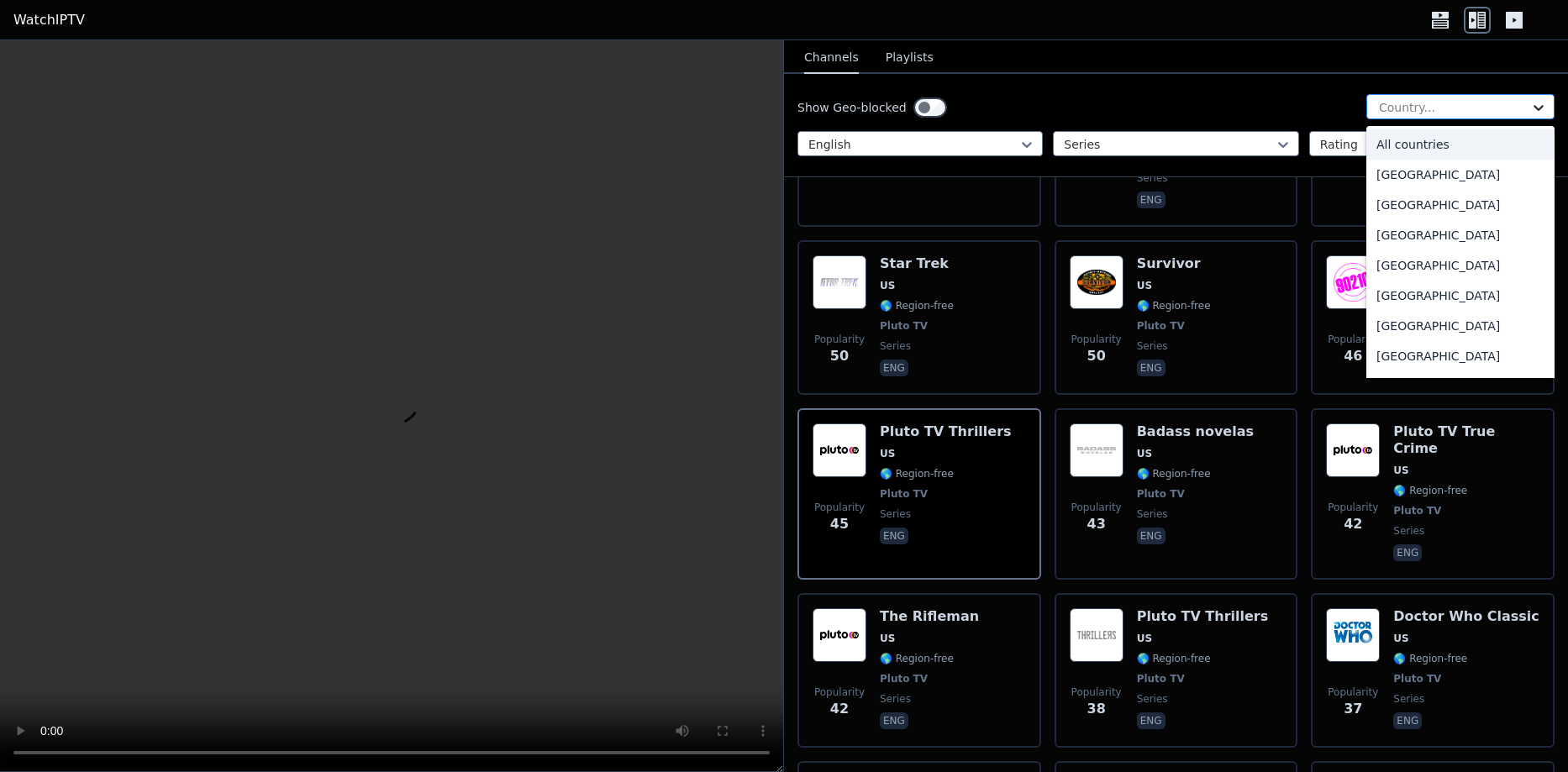
click at [1534, 109] on icon at bounding box center [1538, 107] width 16 height 16
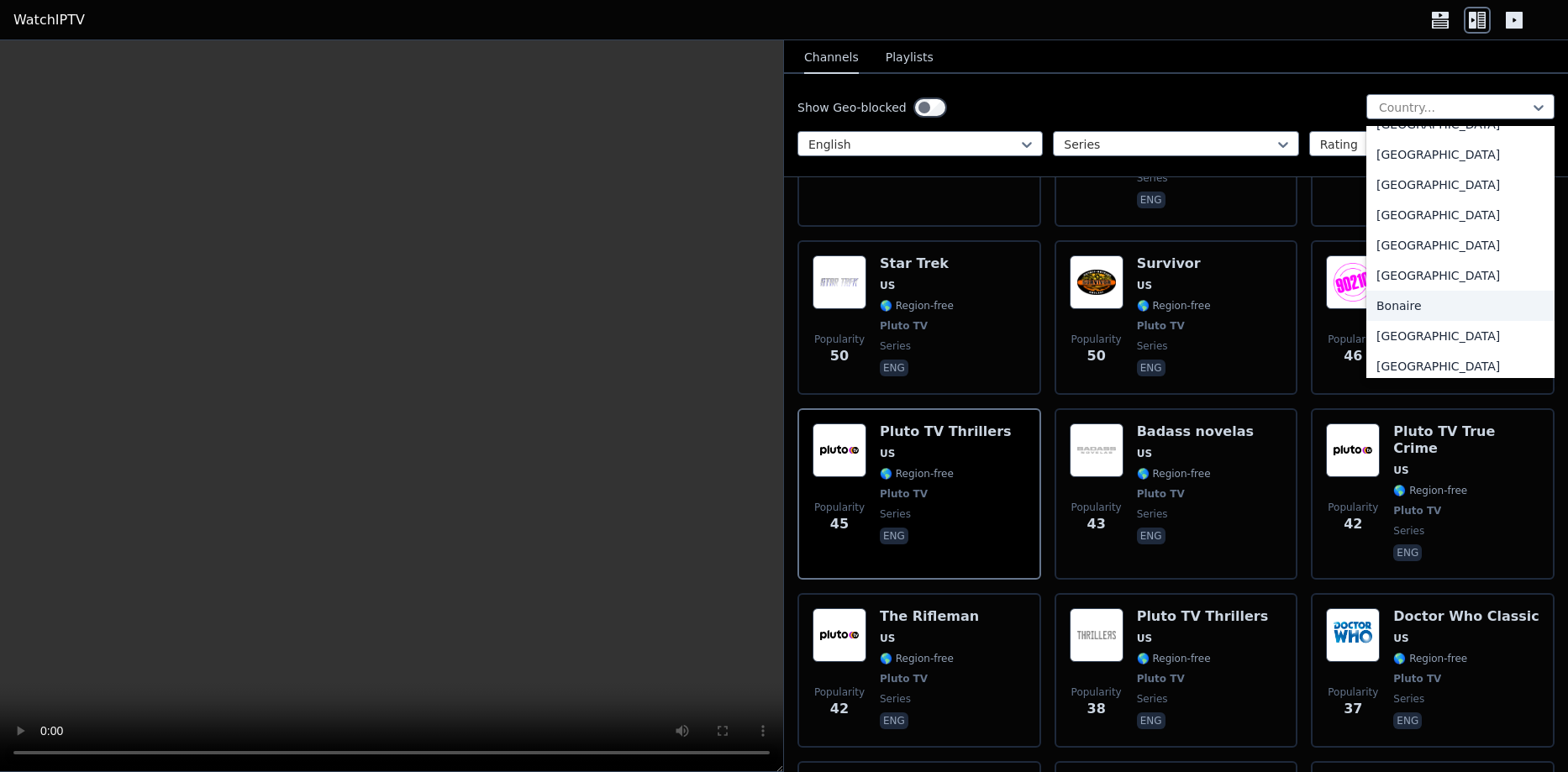
scroll to position [588, 0]
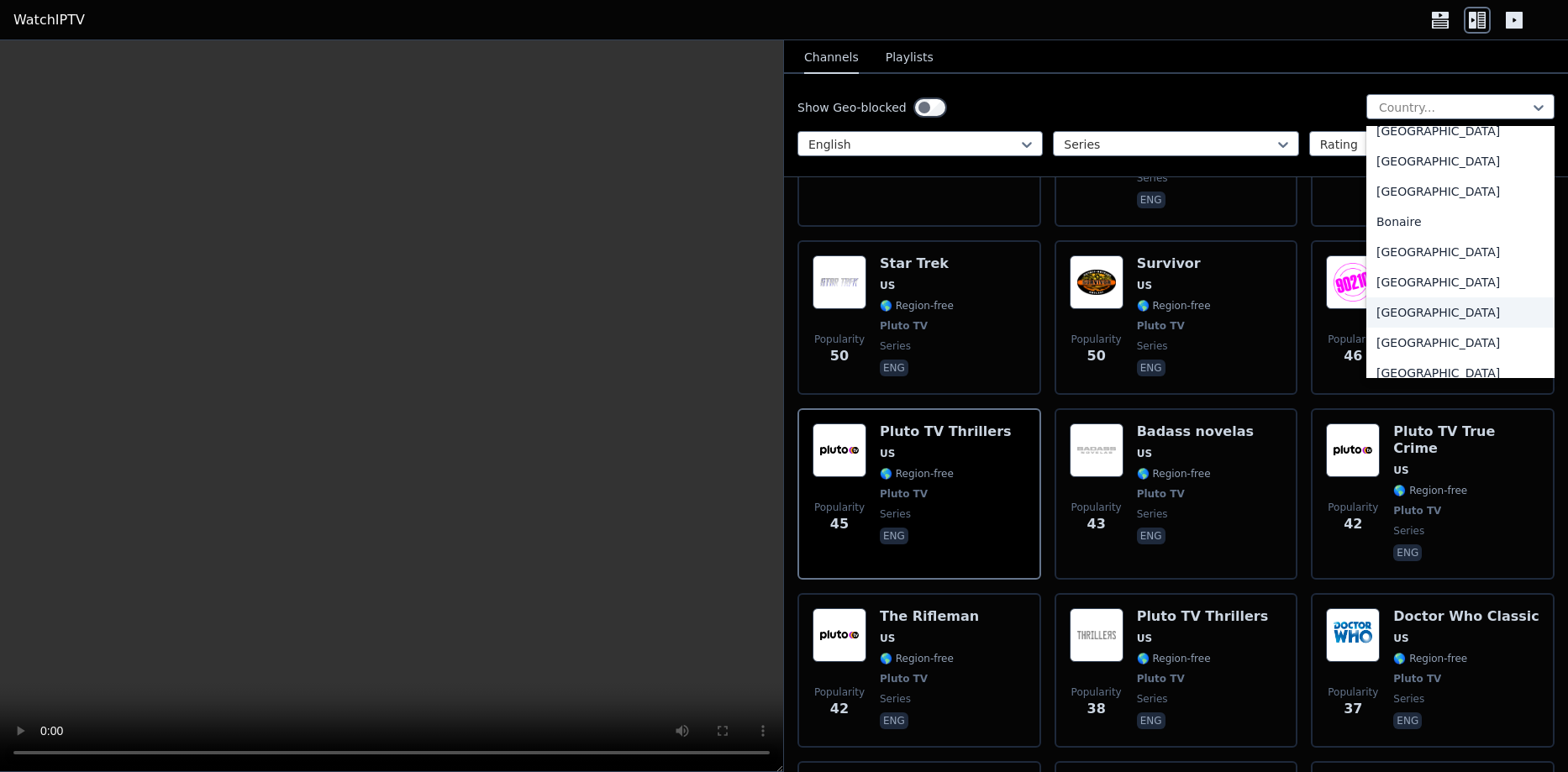
click at [1406, 314] on div "[GEOGRAPHIC_DATA]" at bounding box center [1460, 312] width 188 height 30
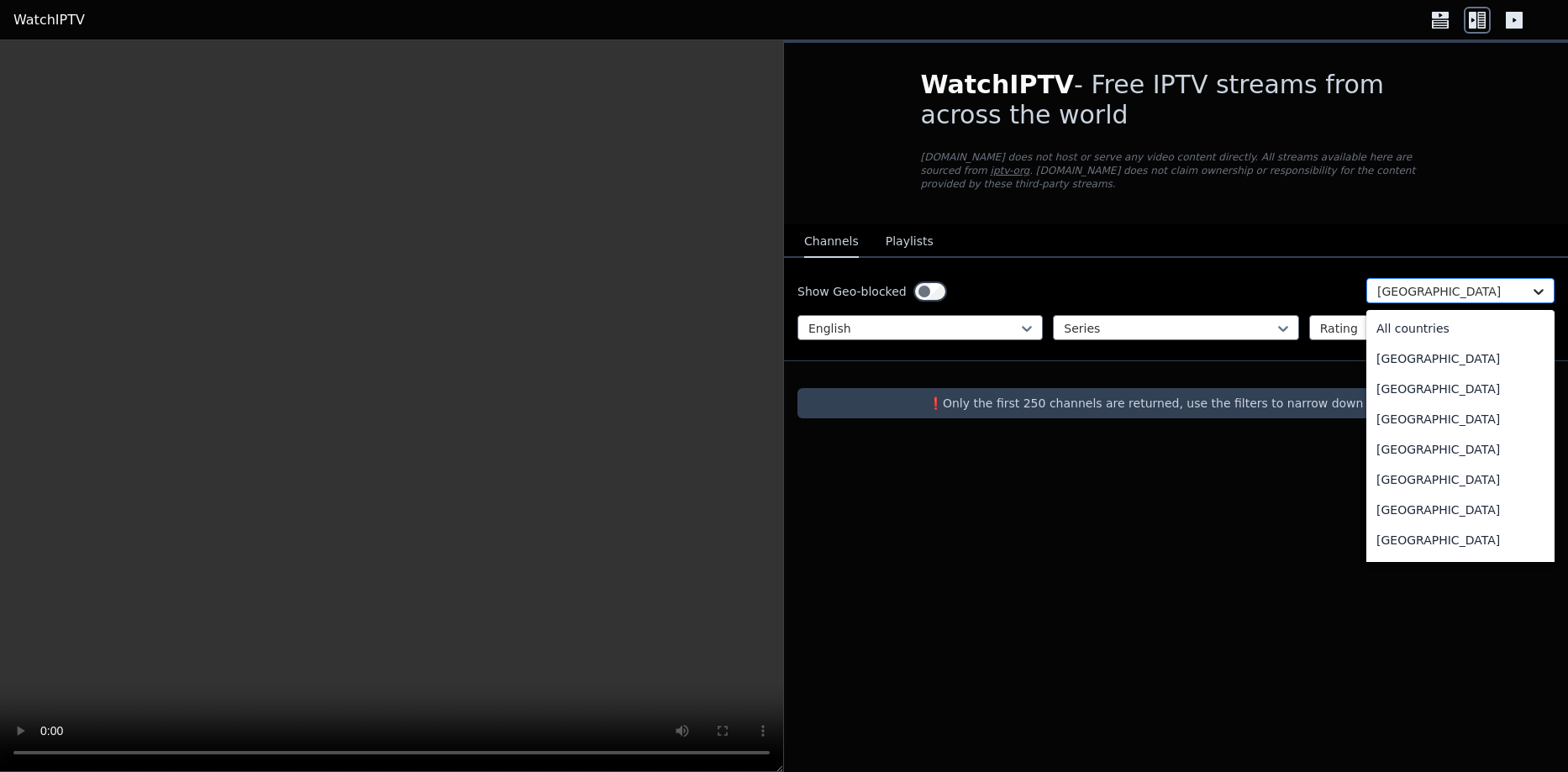
scroll to position [548, 0]
click at [1534, 283] on icon at bounding box center [1538, 291] width 16 height 16
click at [1452, 495] on div "[GEOGRAPHIC_DATA]" at bounding box center [1460, 509] width 188 height 30
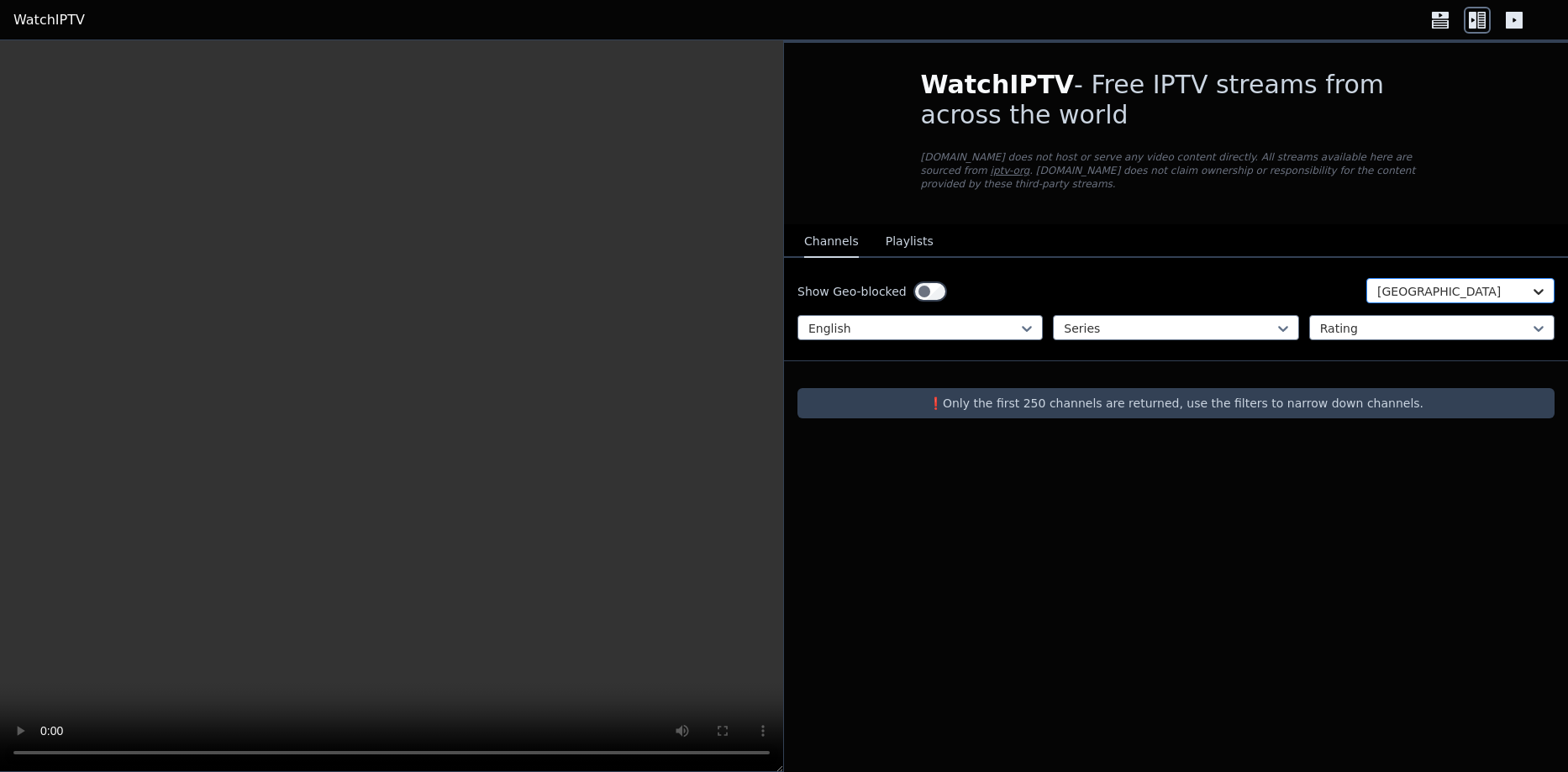
click at [1543, 283] on icon at bounding box center [1538, 291] width 16 height 16
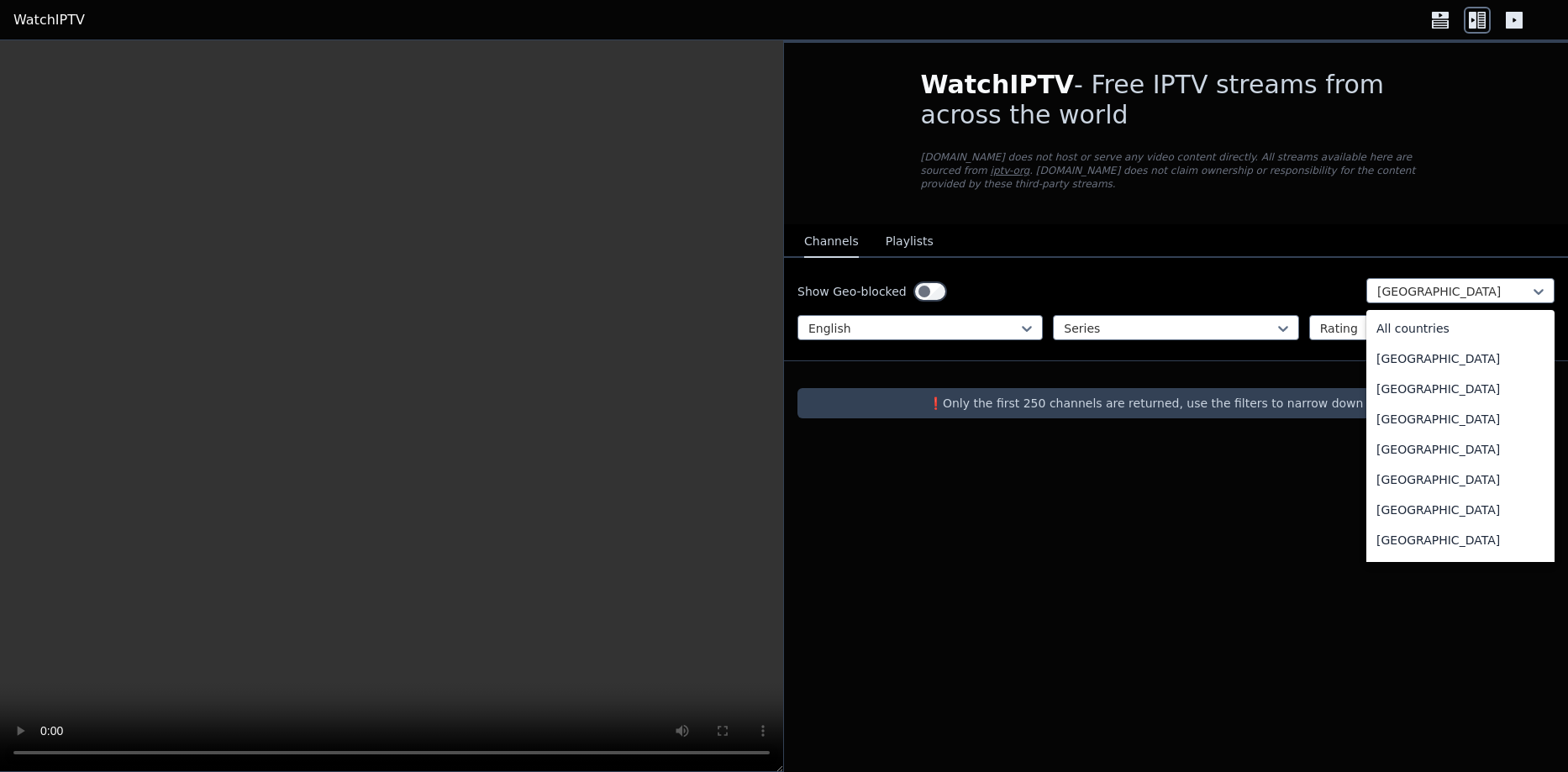
scroll to position [941, 0]
click at [1427, 404] on div "[GEOGRAPHIC_DATA]" at bounding box center [1460, 415] width 188 height 30
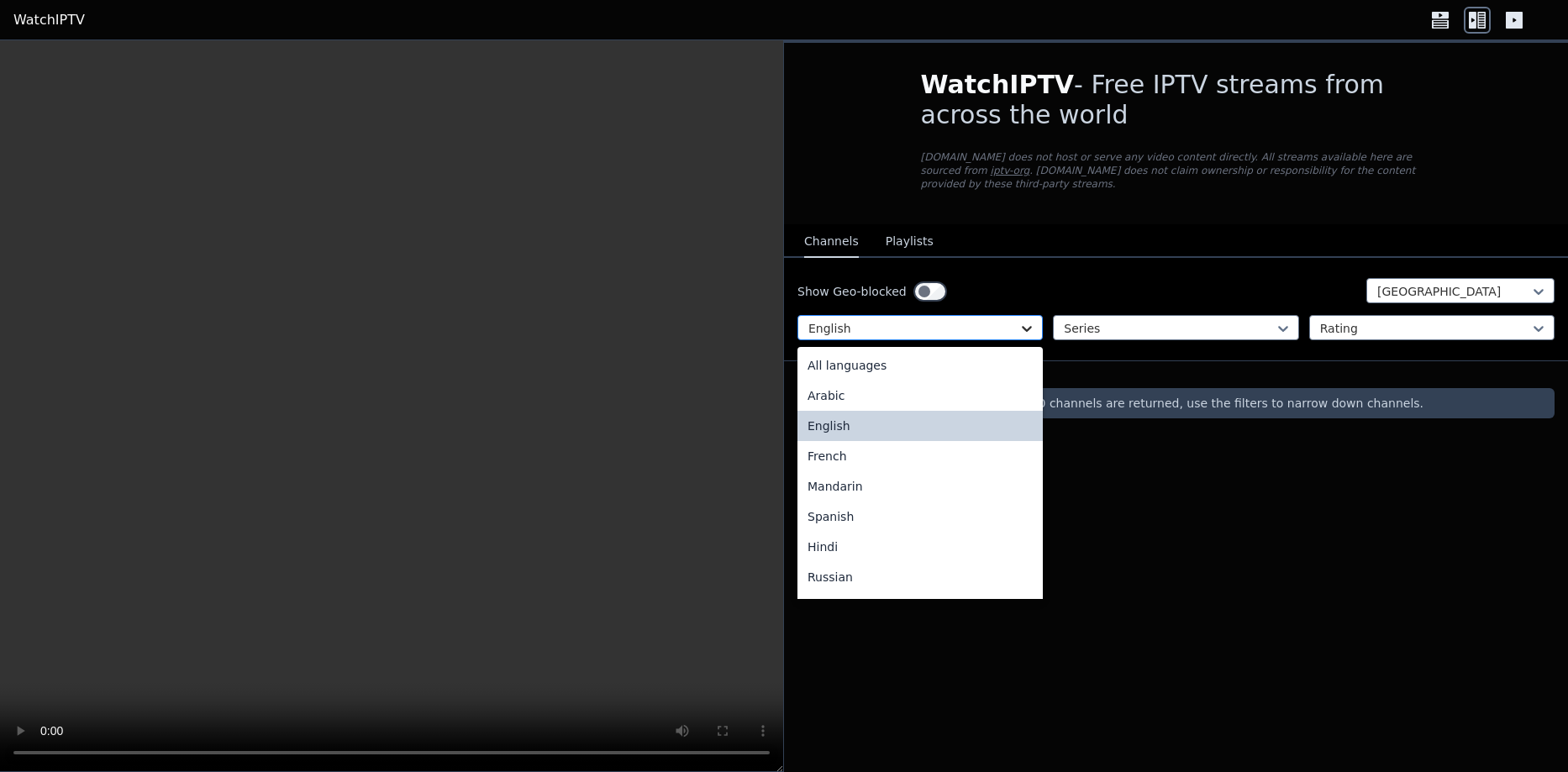
click at [1027, 326] on icon at bounding box center [1028, 328] width 10 height 6
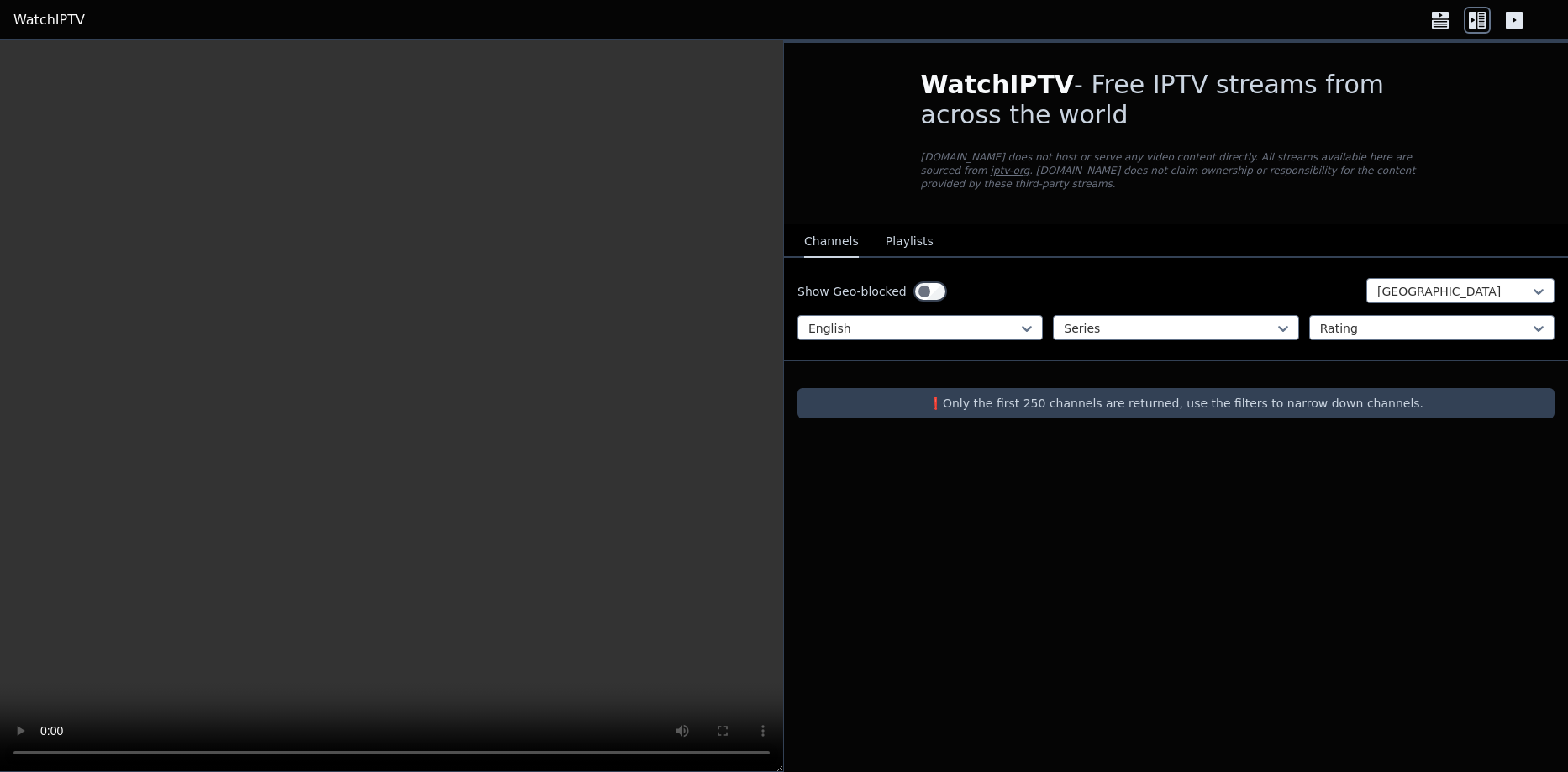
click at [890, 226] on button "Playlists" at bounding box center [909, 241] width 48 height 32
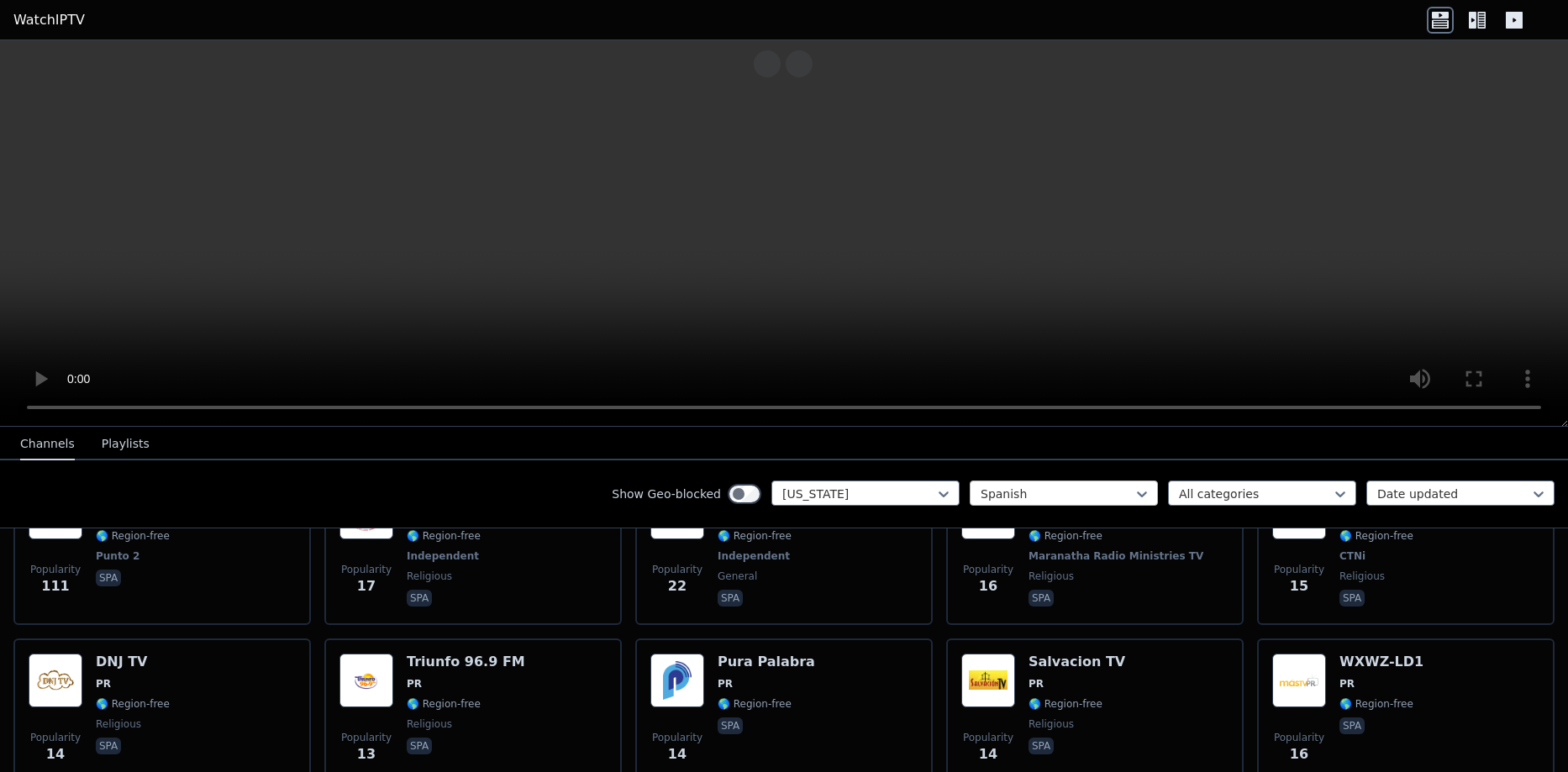
scroll to position [672, 0]
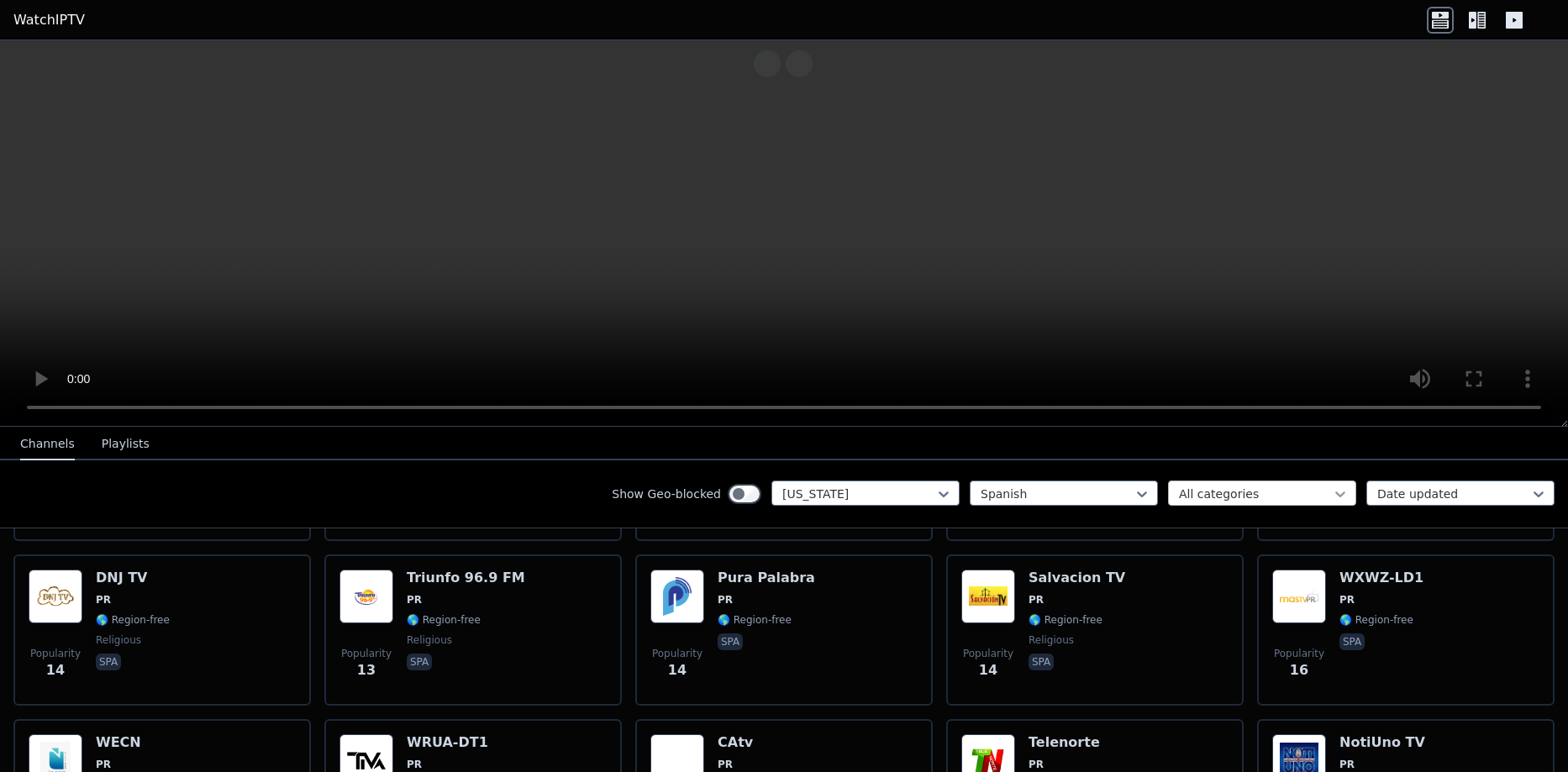
click at [1332, 497] on icon at bounding box center [1340, 493] width 16 height 16
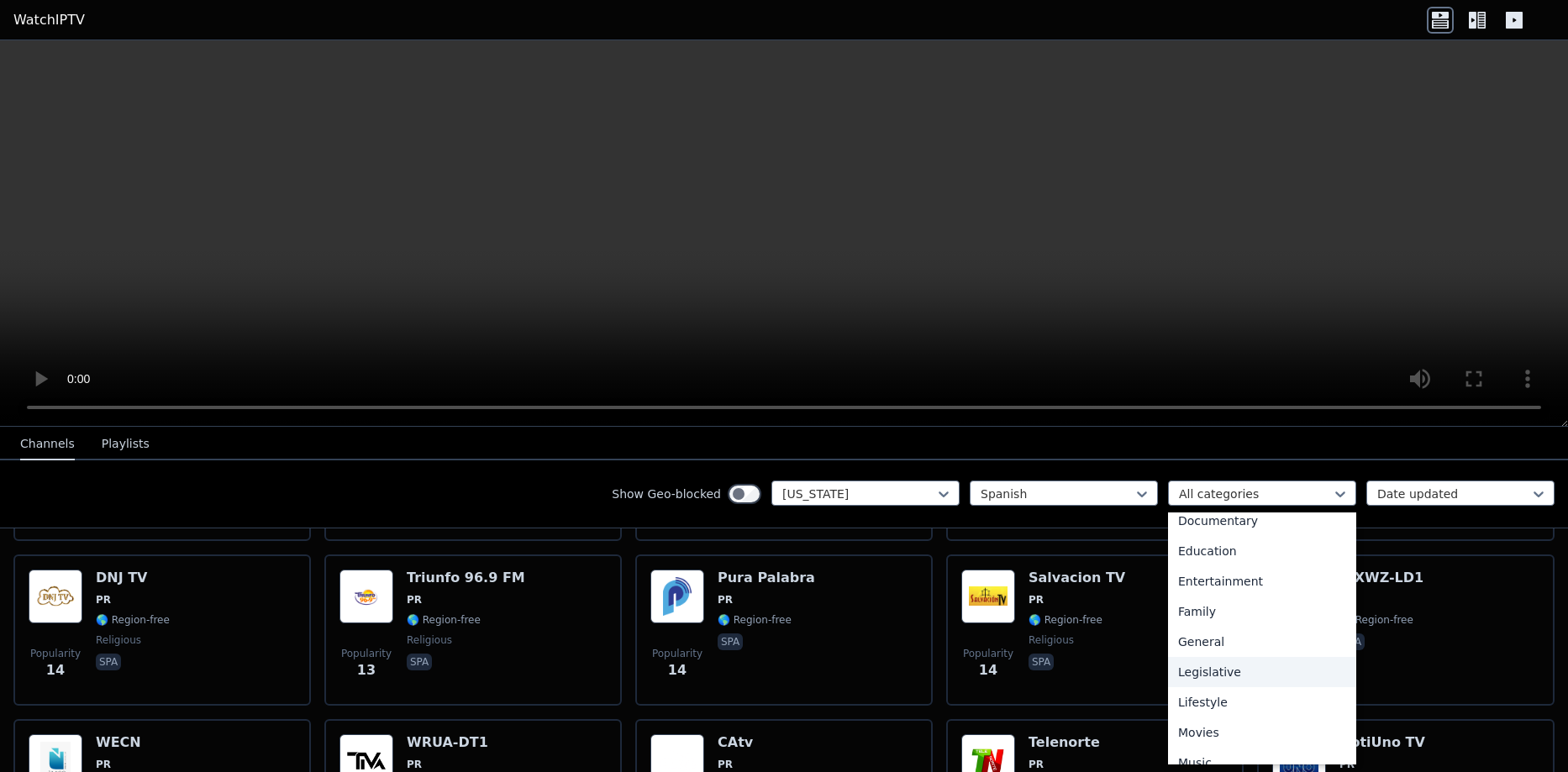
scroll to position [571, 0]
click at [1186, 679] on div "Sports" at bounding box center [1262, 685] width 188 height 30
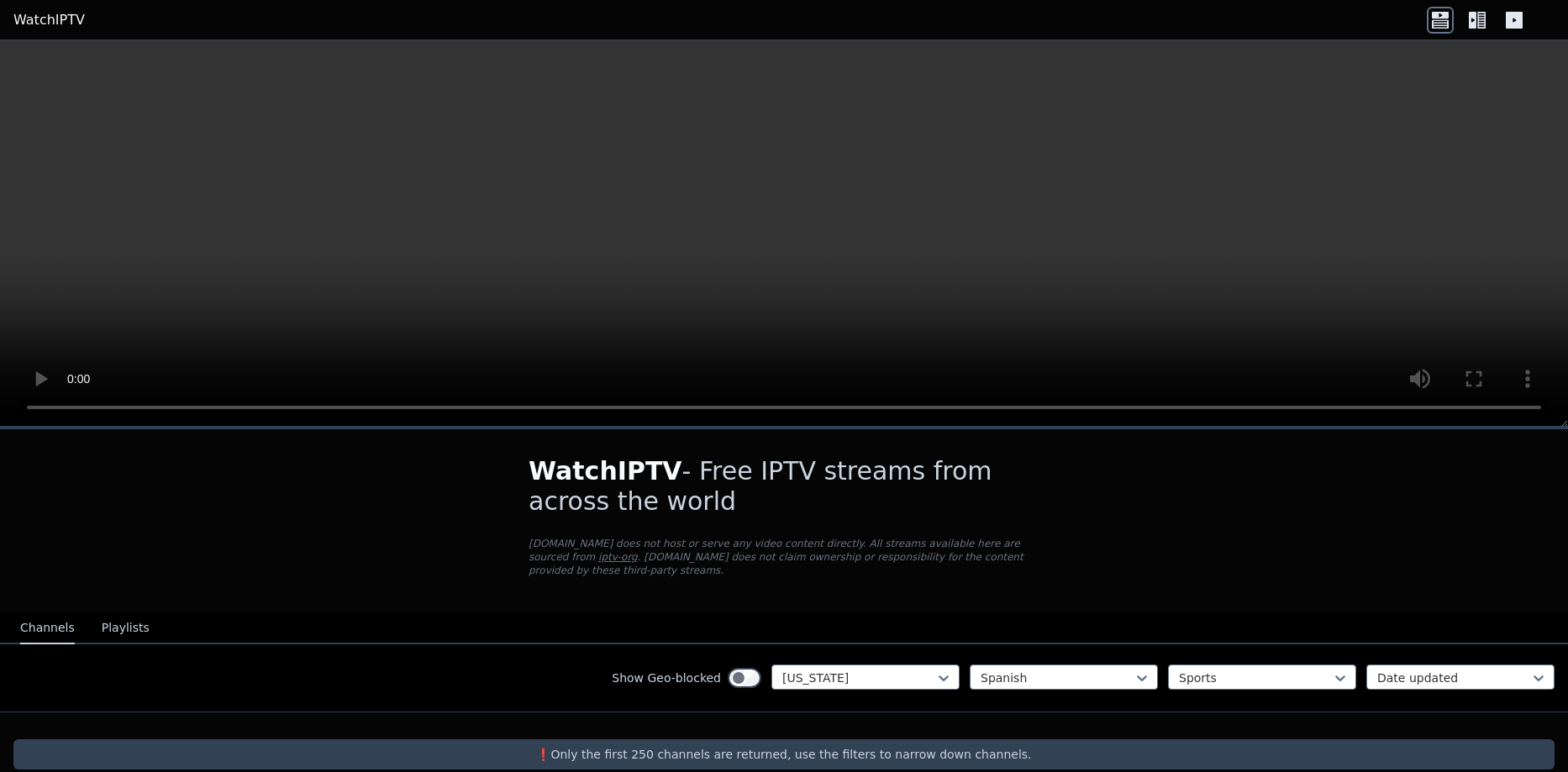
scroll to position [10, 0]
